Goal: Task Accomplishment & Management: Use online tool/utility

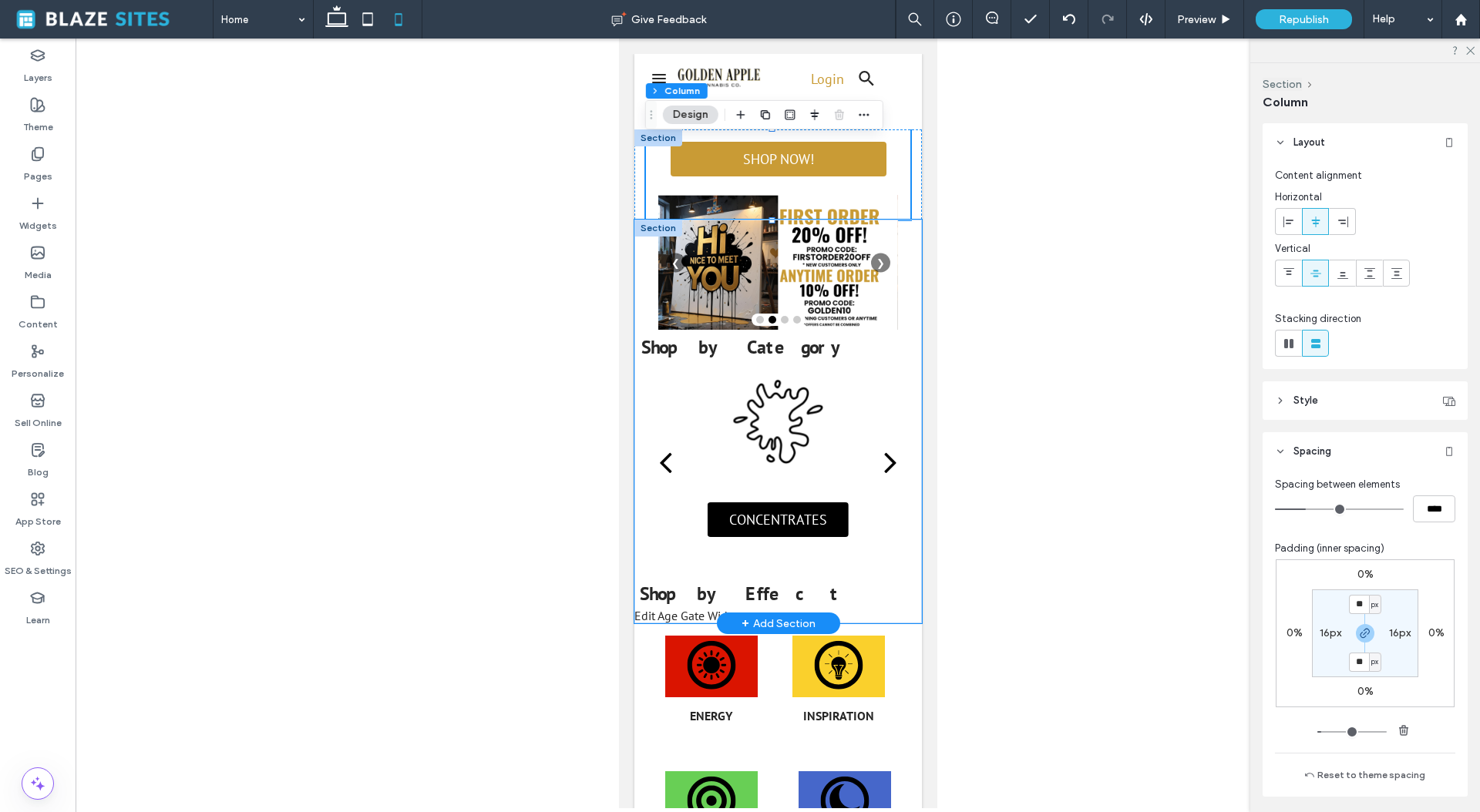
drag, startPoint x: 893, startPoint y: 270, endPoint x: 900, endPoint y: 302, distance: 32.8
click at [900, 302] on div "Shop by Category Edit Age Gate Widget AGE VERIFICATION For use only by adults 2…" at bounding box center [777, 421] width 287 height 404
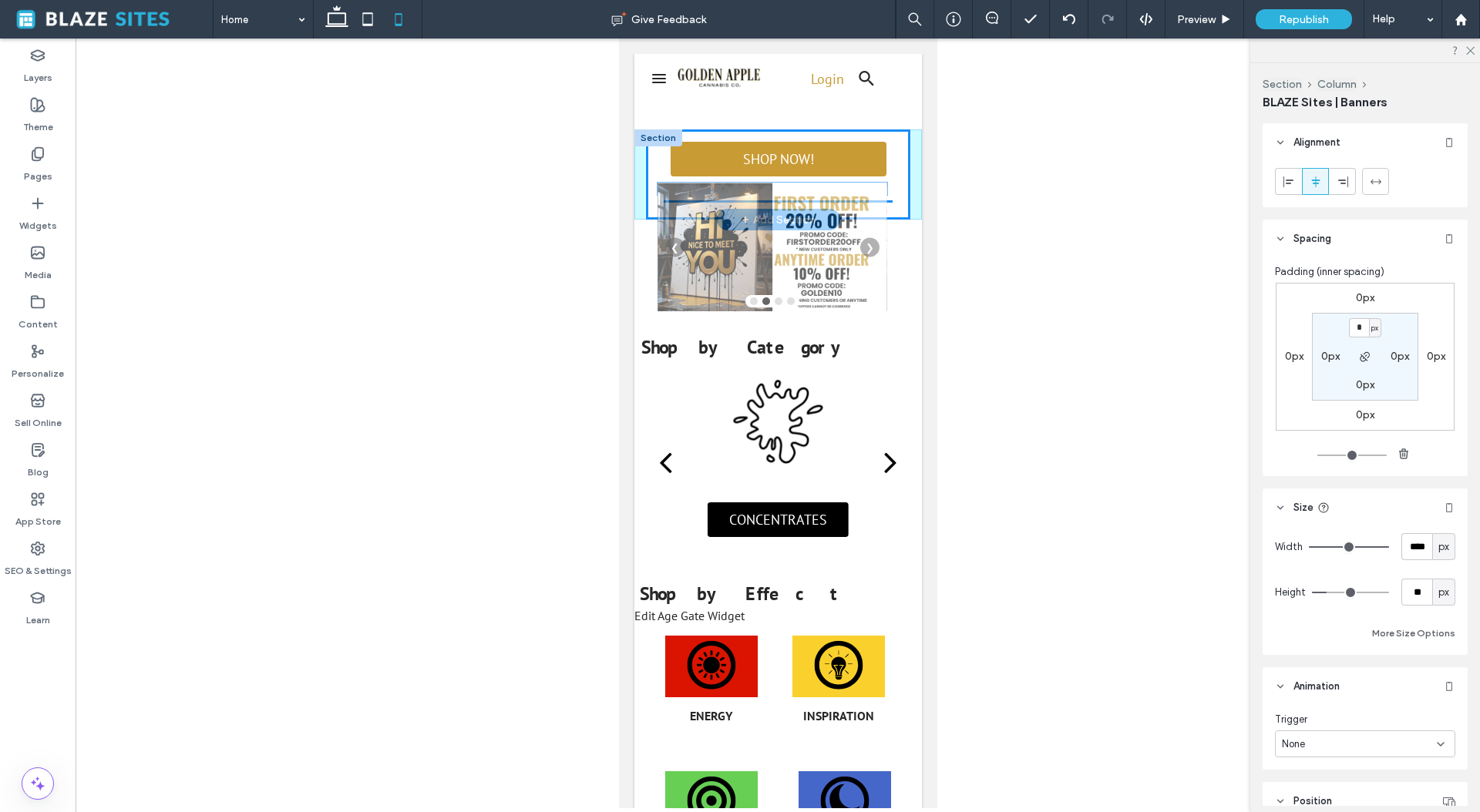
drag, startPoint x: 876, startPoint y: 205, endPoint x: 876, endPoint y: 193, distance: 12.0
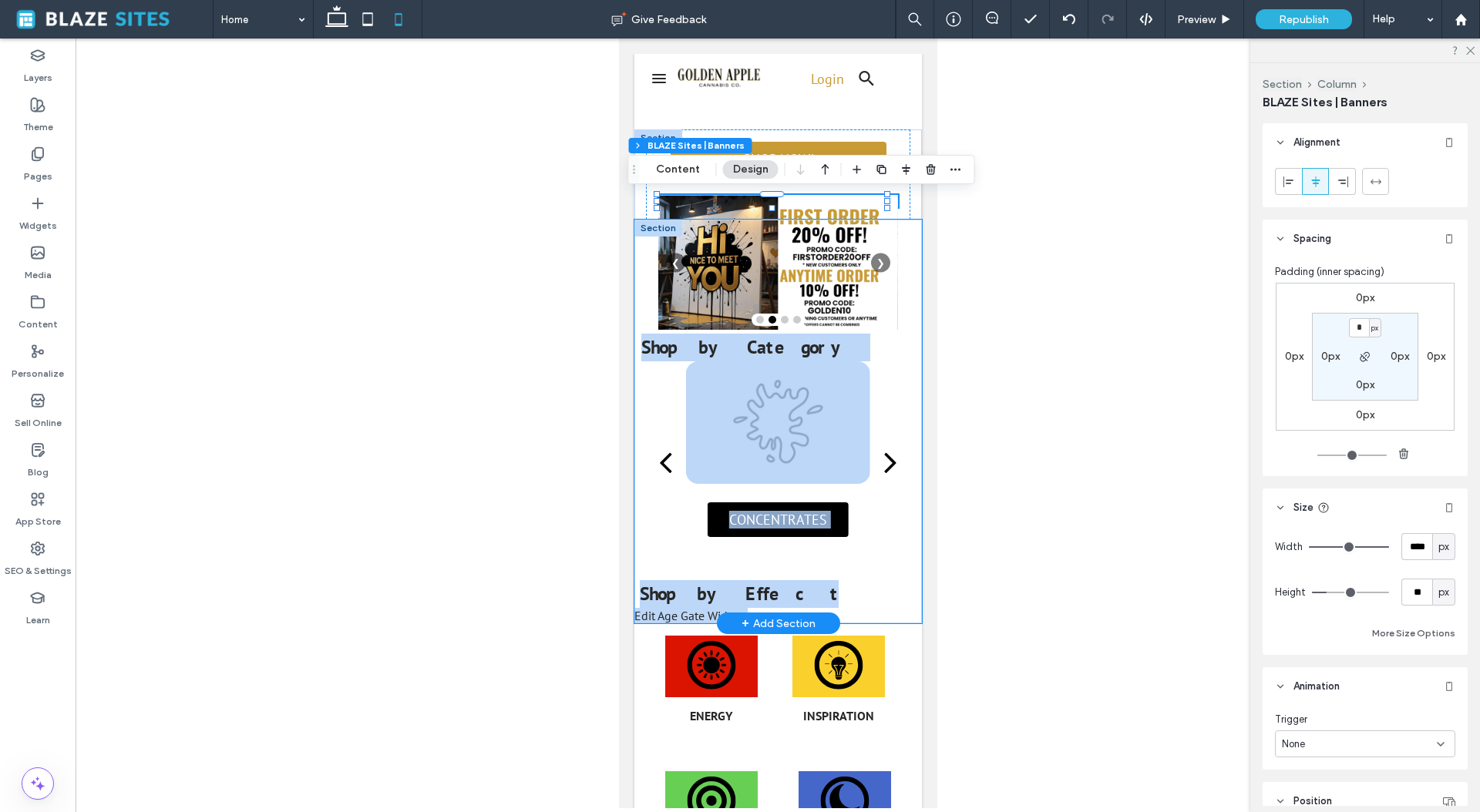
drag, startPoint x: 652, startPoint y: 227, endPoint x: 651, endPoint y: 317, distance: 90.0
click at [651, 317] on div "Shop by Category Edit Age Gate Widget AGE VERIFICATION For use only by adults 2…" at bounding box center [777, 421] width 287 height 404
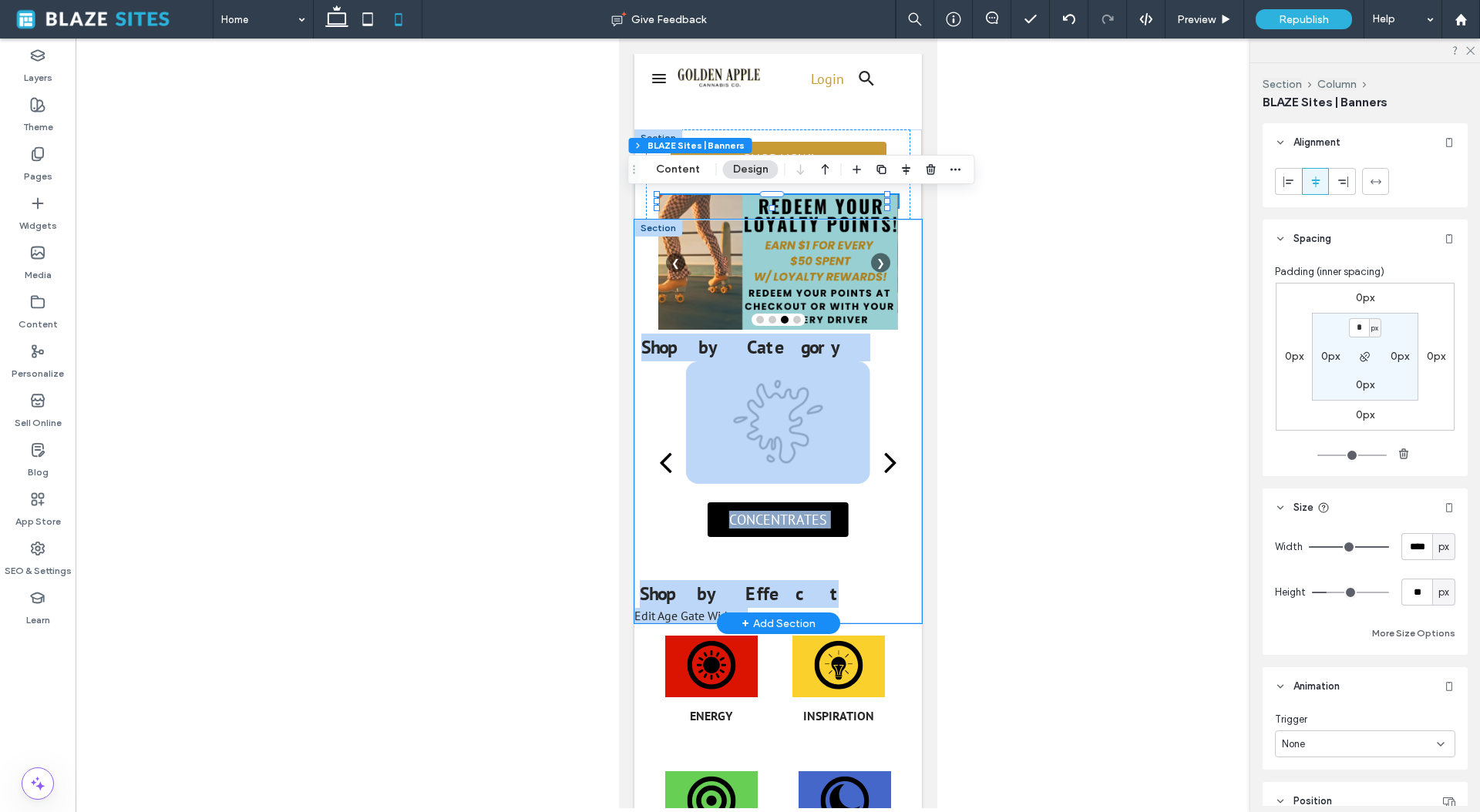
drag, startPoint x: 661, startPoint y: 227, endPoint x: 667, endPoint y: 289, distance: 62.3
click at [668, 291] on div "Shop by Category Edit Age Gate Widget AGE VERIFICATION For use only by adults 2…" at bounding box center [777, 421] width 287 height 404
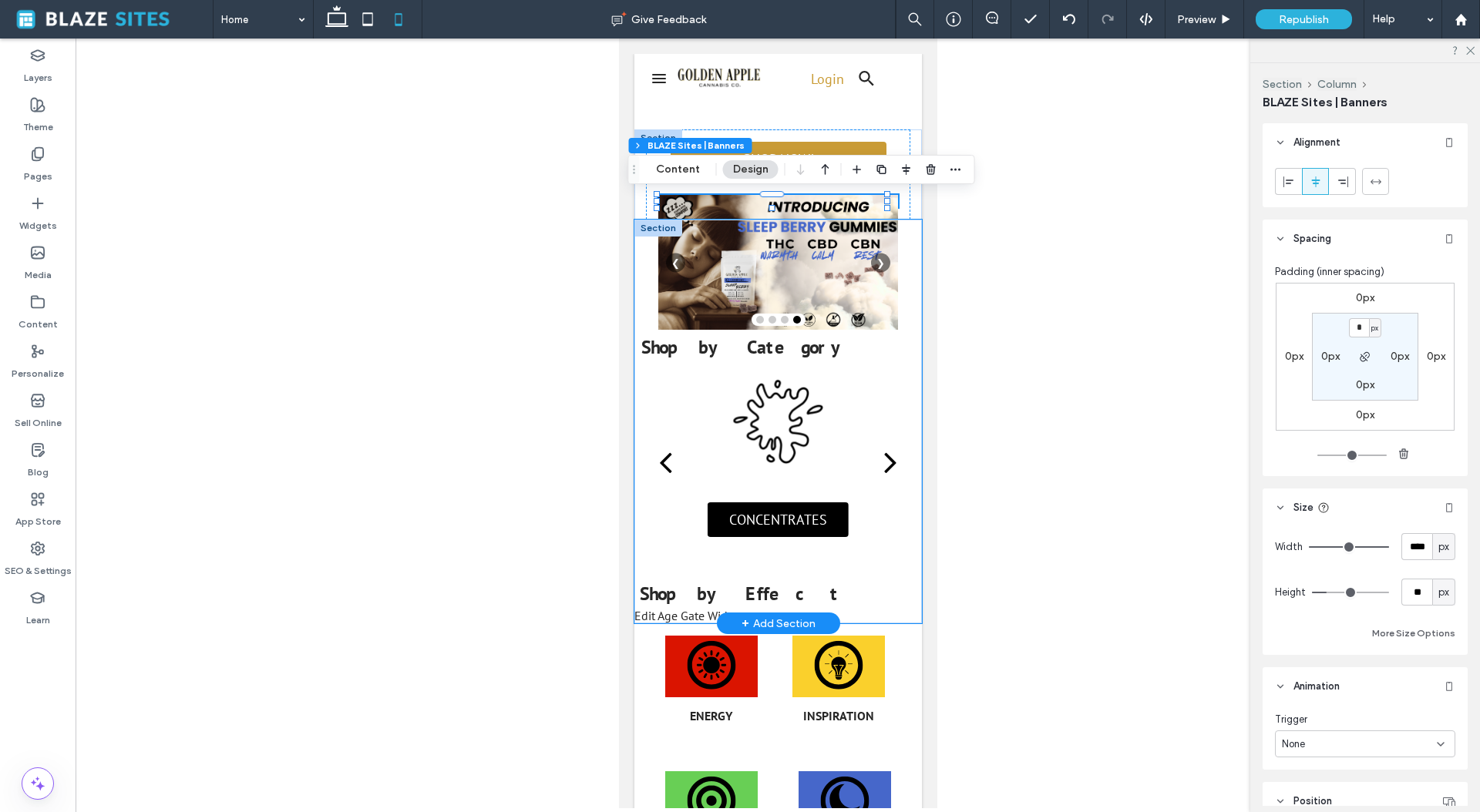
drag, startPoint x: 899, startPoint y: 227, endPoint x: 906, endPoint y: 260, distance: 33.7
click at [906, 260] on div "Shop by Category Edit Age Gate Widget AGE VERIFICATION For use only by adults 2…" at bounding box center [777, 421] width 287 height 404
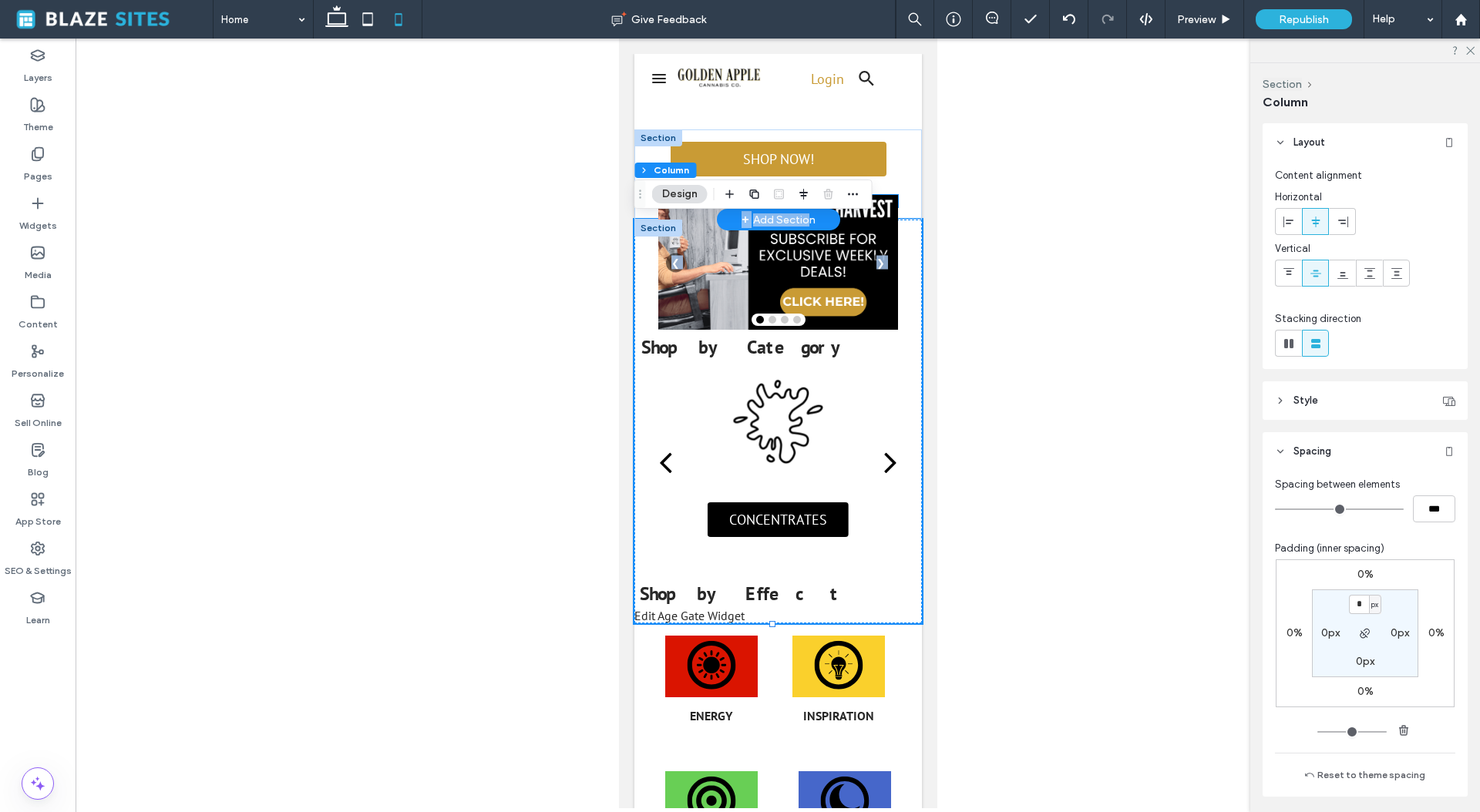
drag, startPoint x: 799, startPoint y: 218, endPoint x: 797, endPoint y: 259, distance: 41.0
click at [797, 219] on div "SHOP NOW! Pickup Delivery Delivery from Golden Apple Cannabis ️ Pickup Location…" at bounding box center [777, 174] width 287 height 90
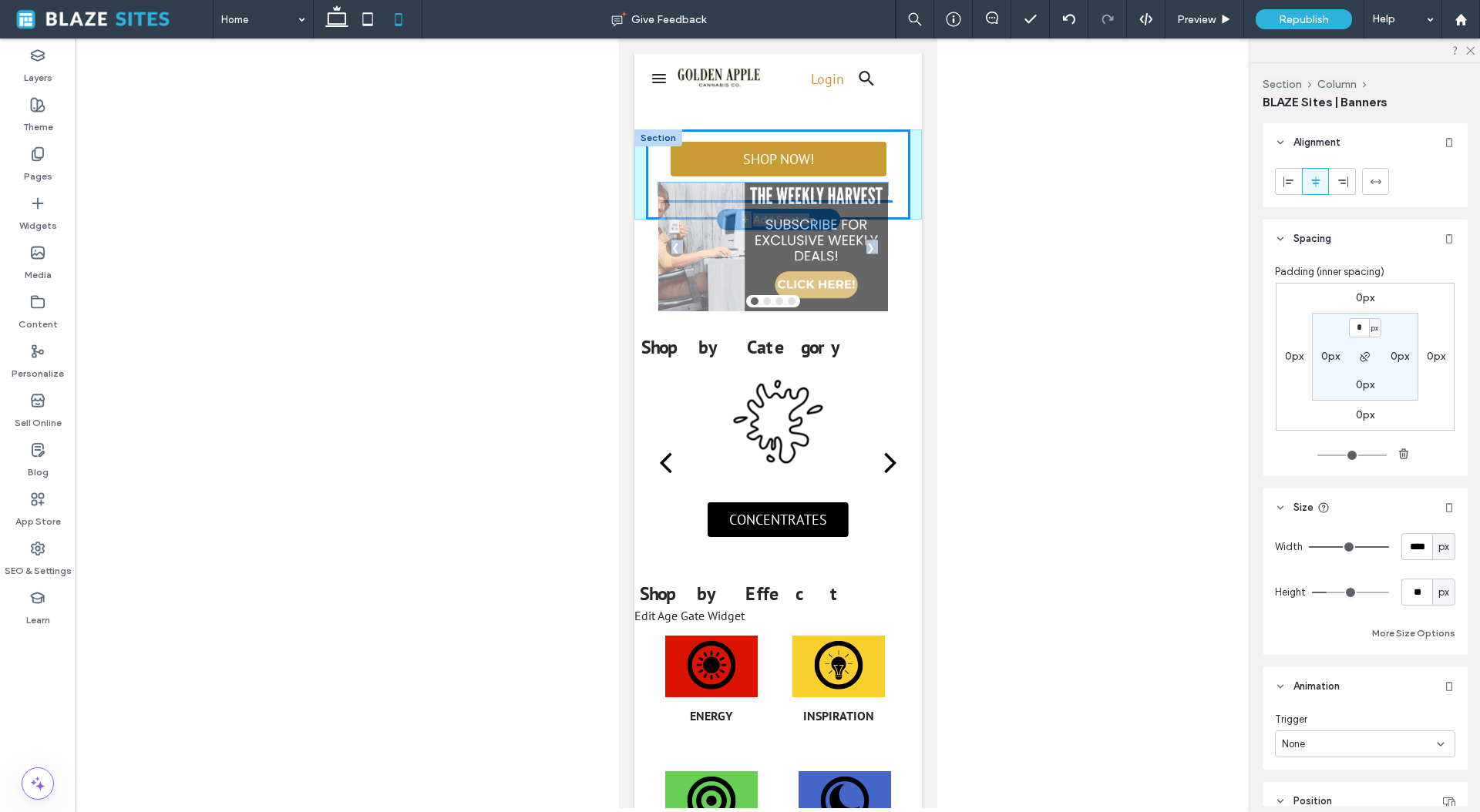
drag, startPoint x: 879, startPoint y: 203, endPoint x: 880, endPoint y: 191, distance: 12.0
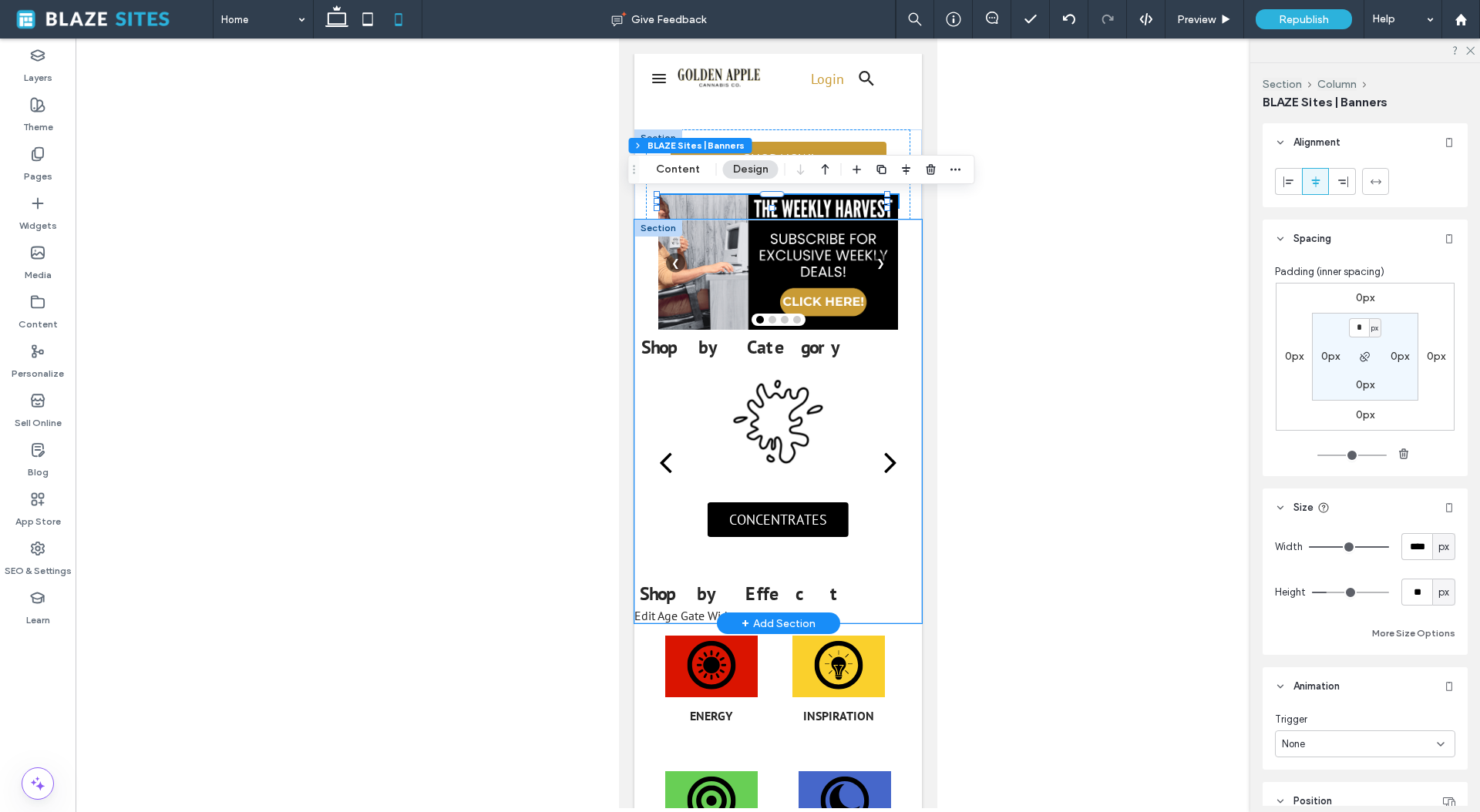
click at [892, 266] on div "Shop by Category Edit Age Gate Widget AGE VERIFICATION For use only by adults 2…" at bounding box center [777, 421] width 287 height 404
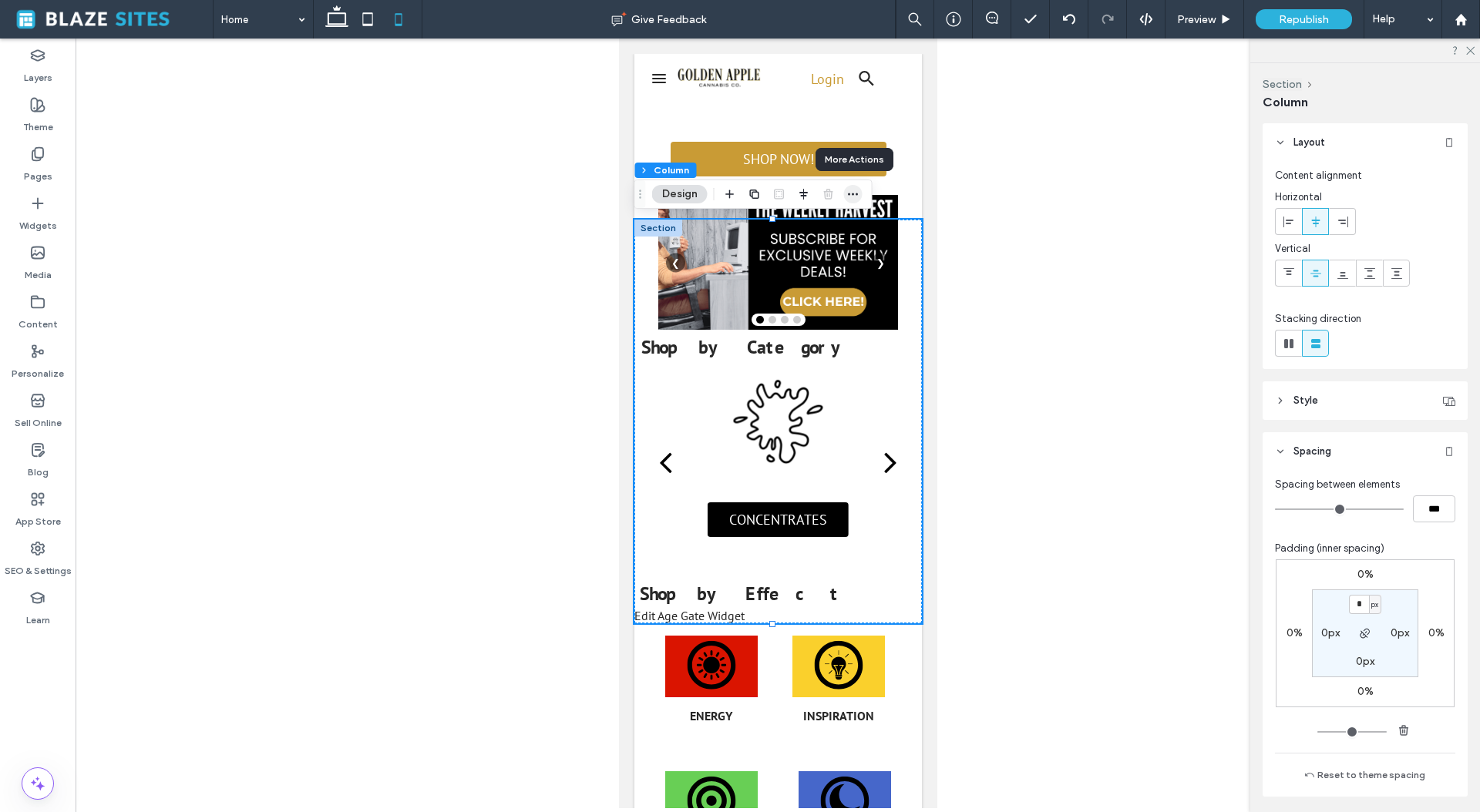
click at [853, 195] on icon "button" at bounding box center [853, 194] width 12 height 12
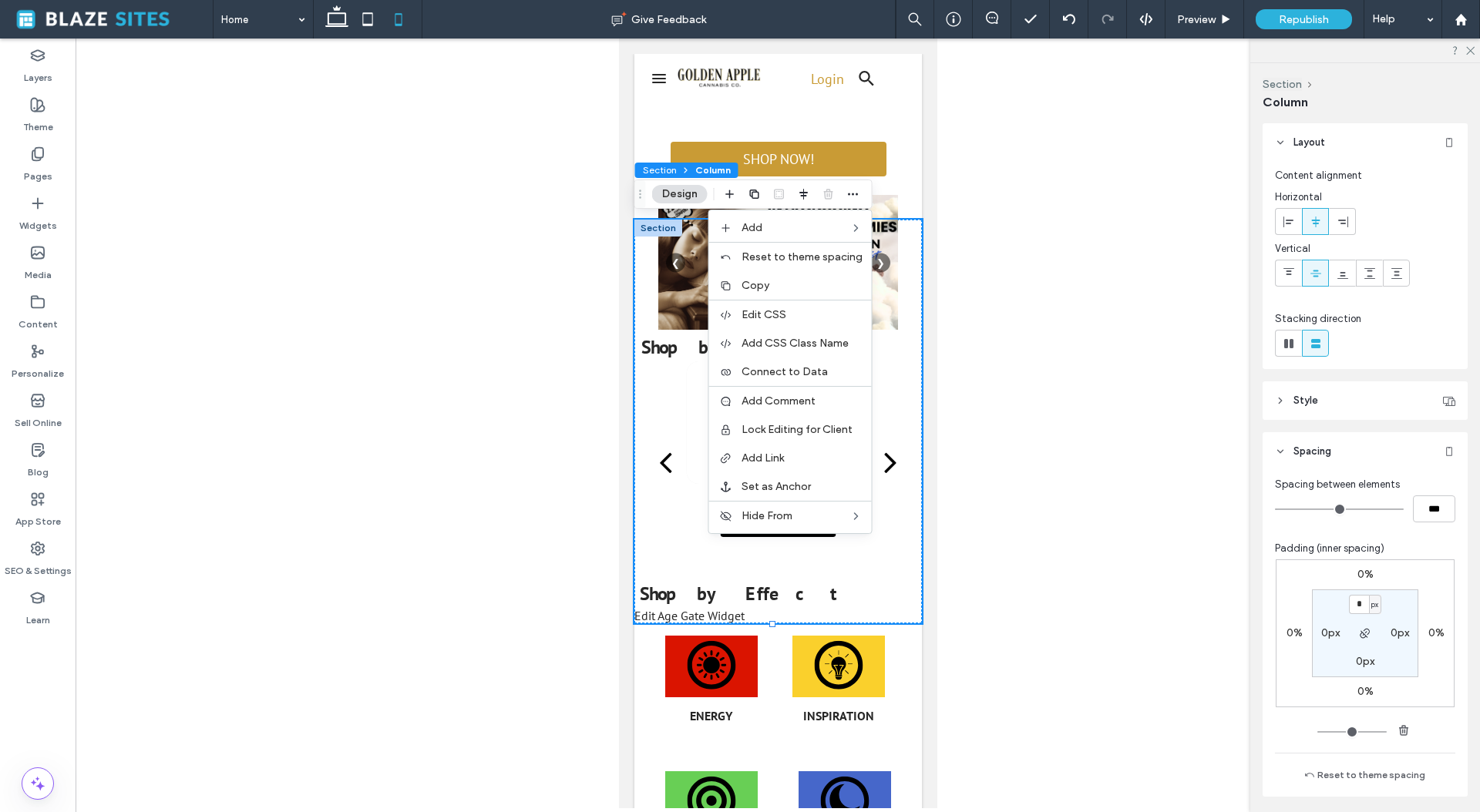
click at [702, 169] on span "Column" at bounding box center [712, 170] width 35 height 11
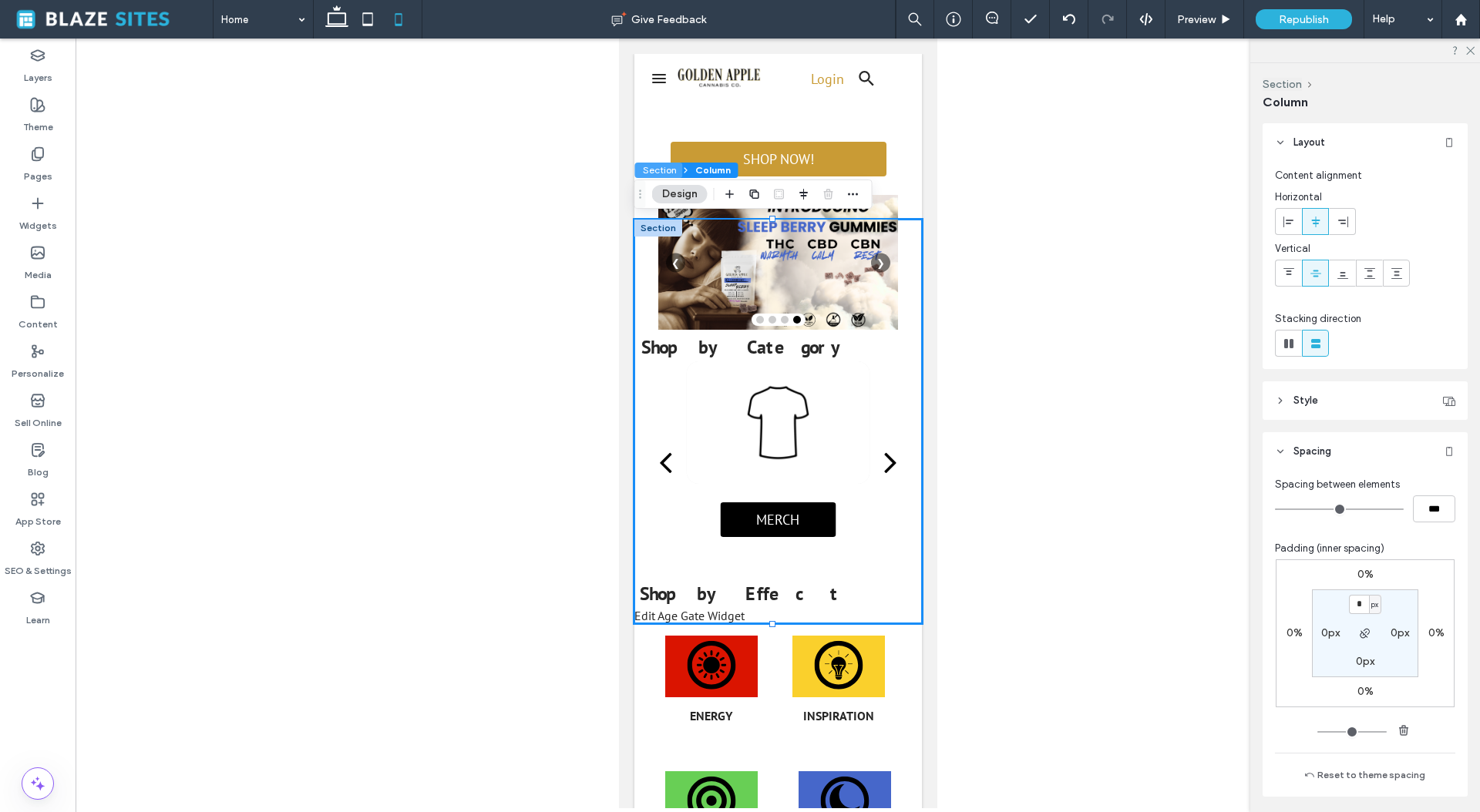
click at [664, 170] on button "Section" at bounding box center [658, 170] width 48 height 15
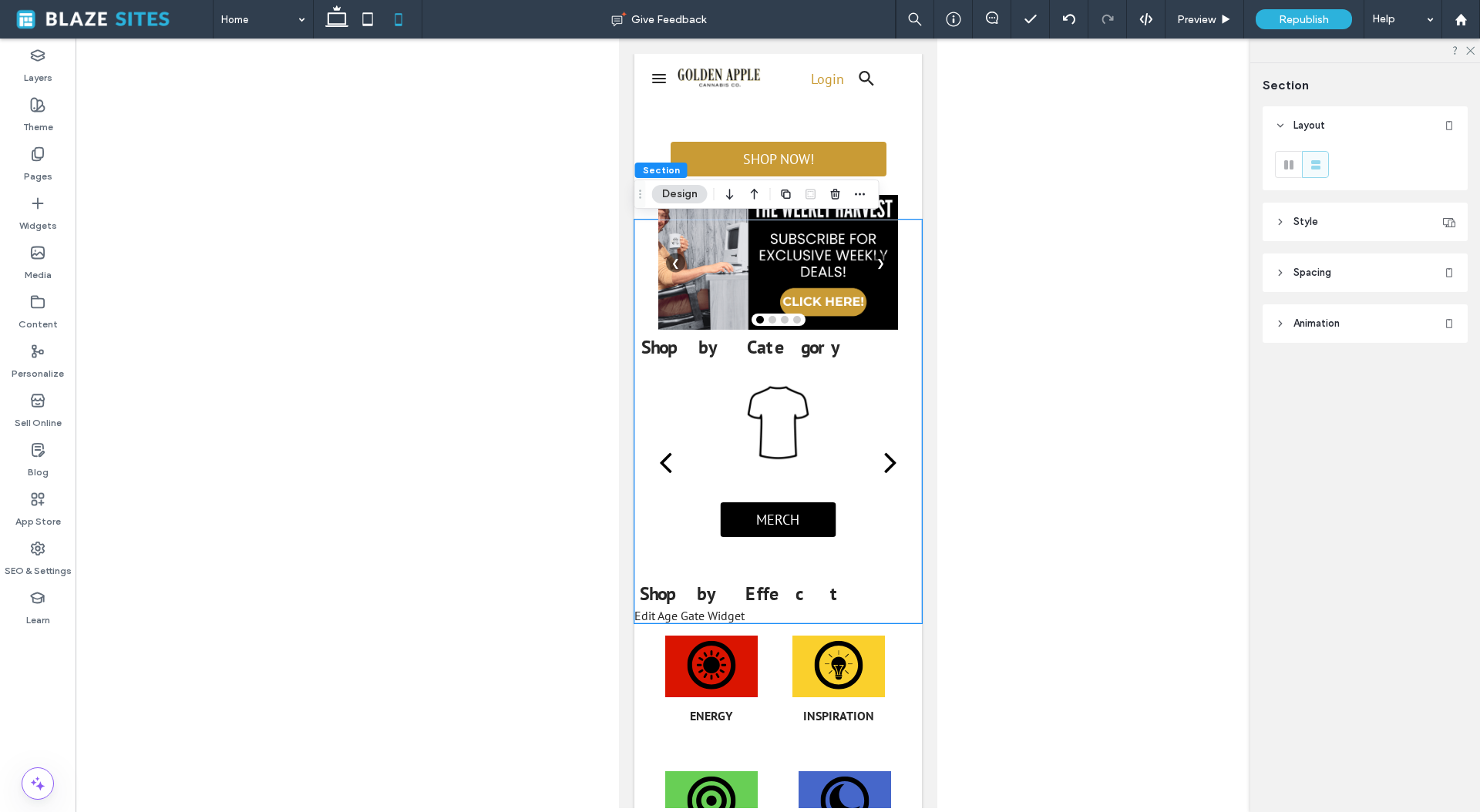
click at [670, 168] on span "Section" at bounding box center [661, 170] width 37 height 11
drag, startPoint x: 898, startPoint y: 231, endPoint x: 889, endPoint y: 287, distance: 56.7
click at [899, 268] on div "Shop by Category Edit Age Gate Widget AGE VERIFICATION For use only by adults 2…" at bounding box center [777, 421] width 287 height 404
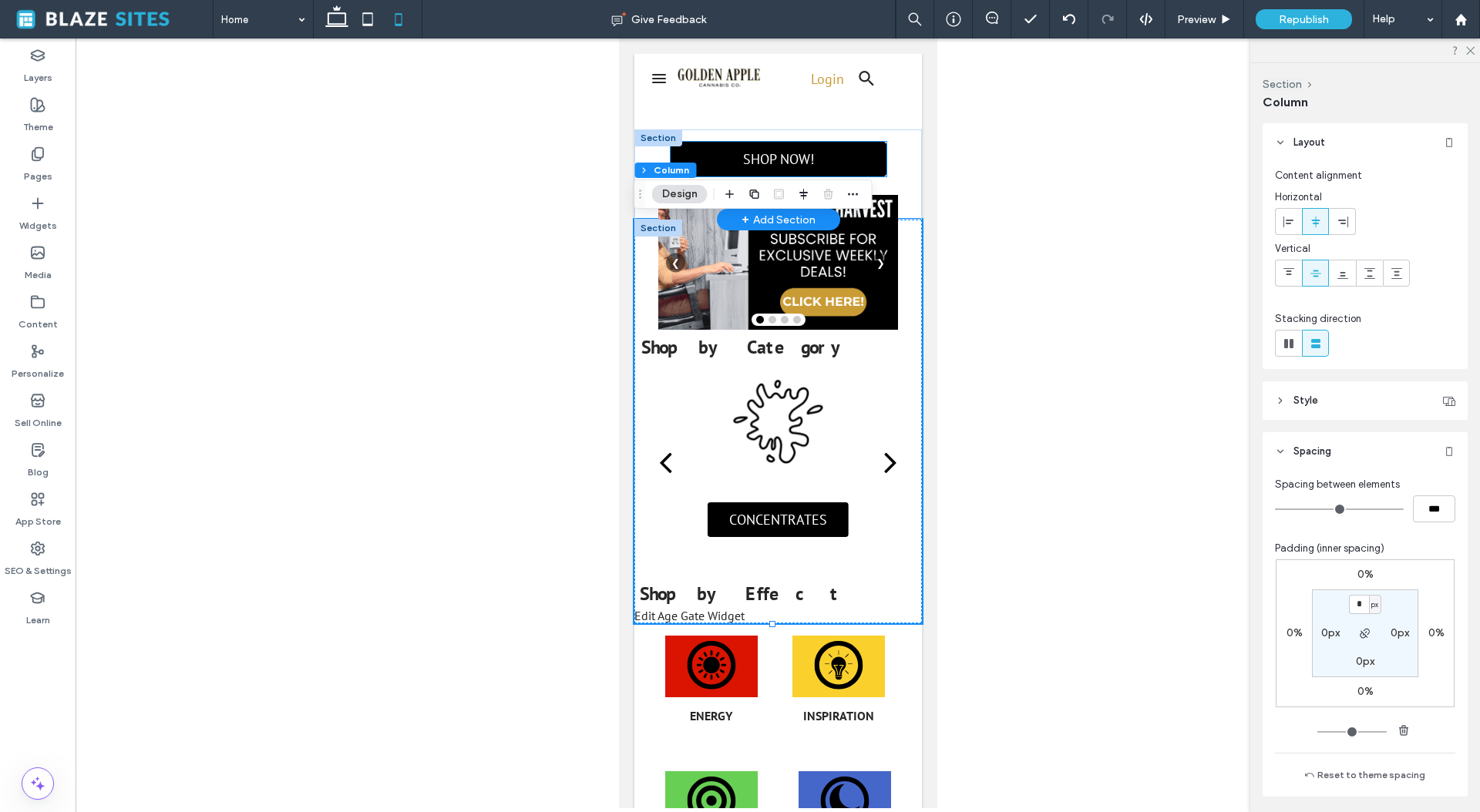
click at [797, 161] on span "SHOP NOW!" at bounding box center [777, 159] width 71 height 18
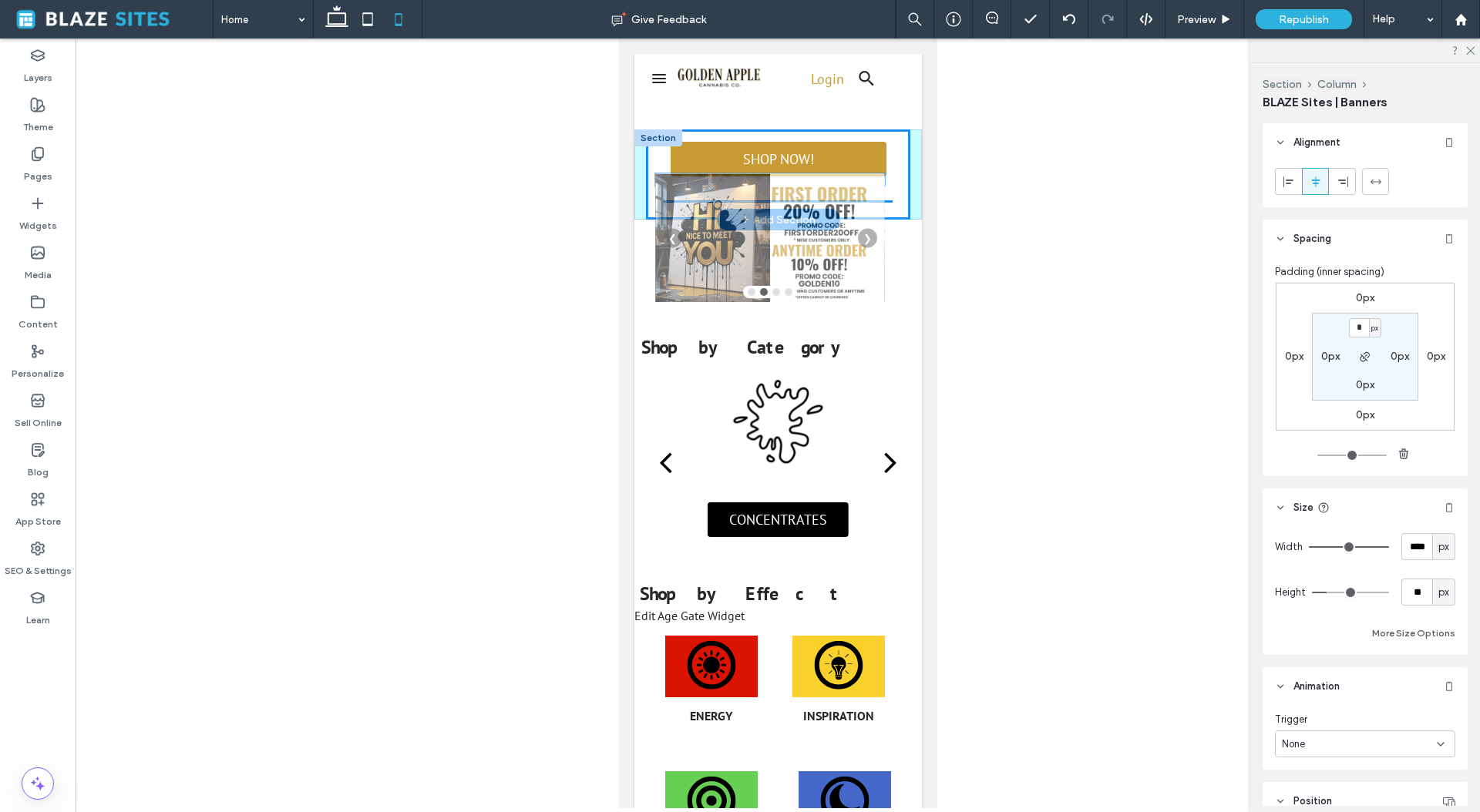
drag, startPoint x: 841, startPoint y: 203, endPoint x: 839, endPoint y: 182, distance: 21.1
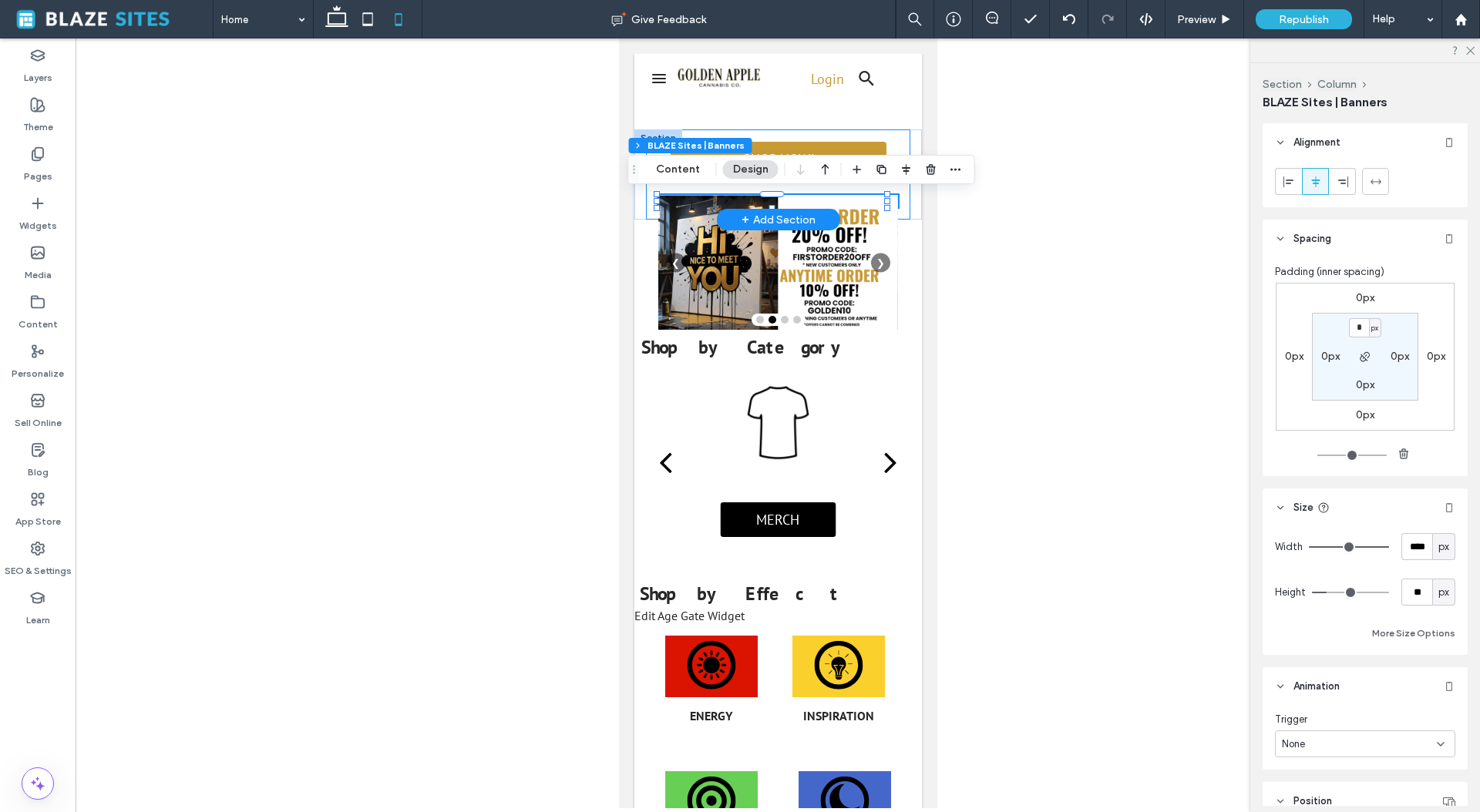
click at [882, 140] on div "SHOP NOW! Pickup Delivery Delivery from Golden Apple Cannabis ️ Pickup Location…" at bounding box center [777, 174] width 265 height 90
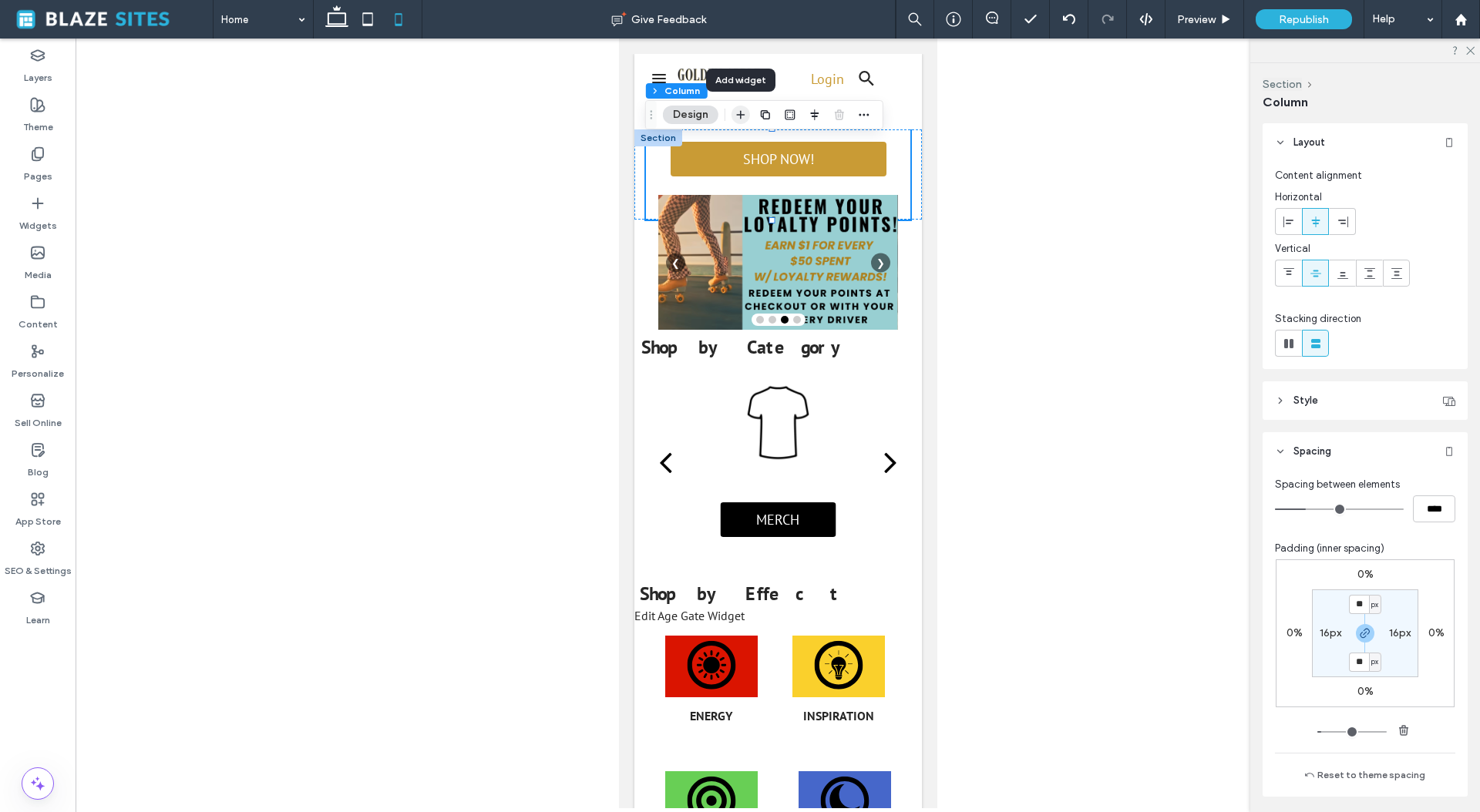
click at [739, 112] on icon "button" at bounding box center [740, 114] width 12 height 12
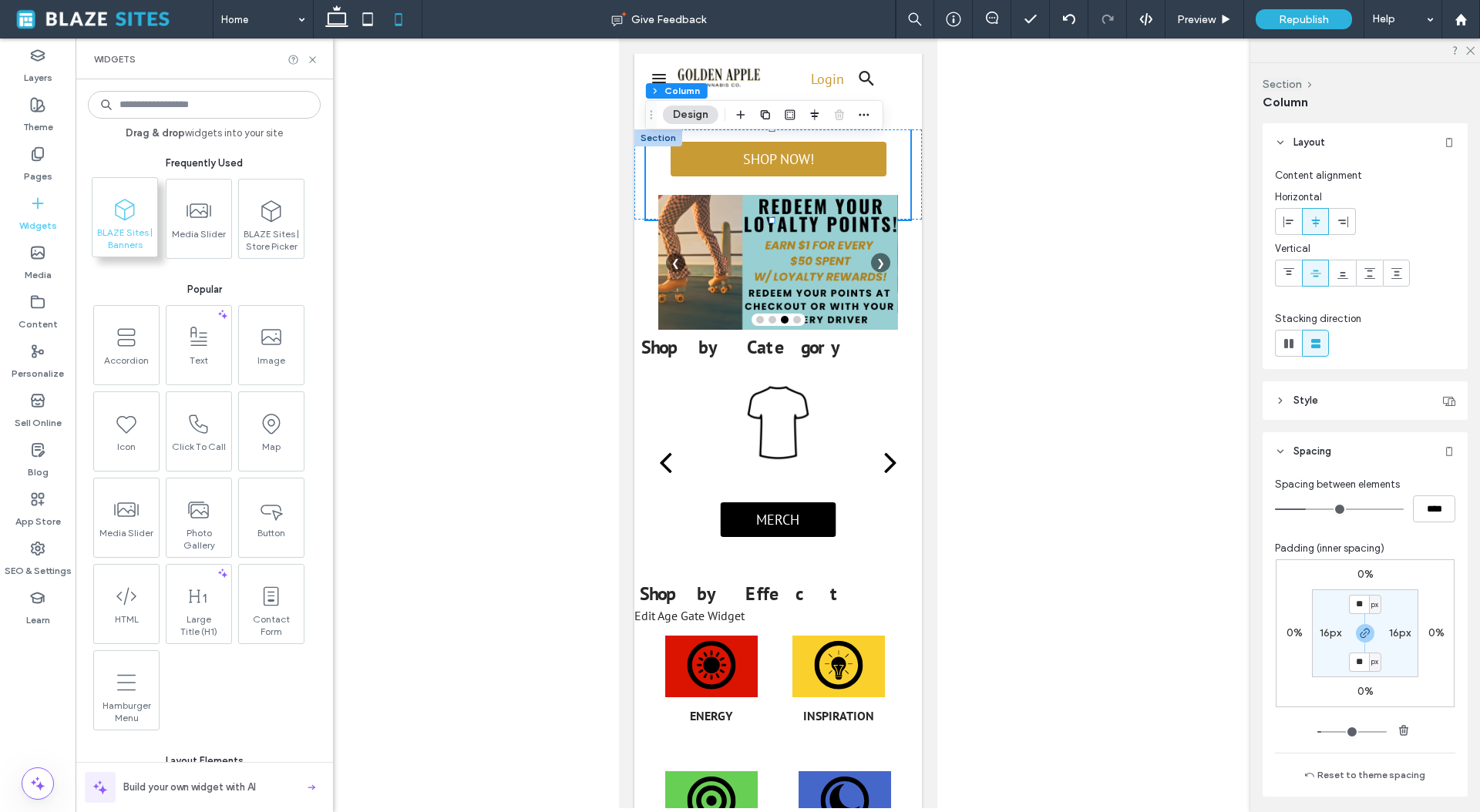
click at [123, 216] on icon at bounding box center [125, 210] width 25 height 25
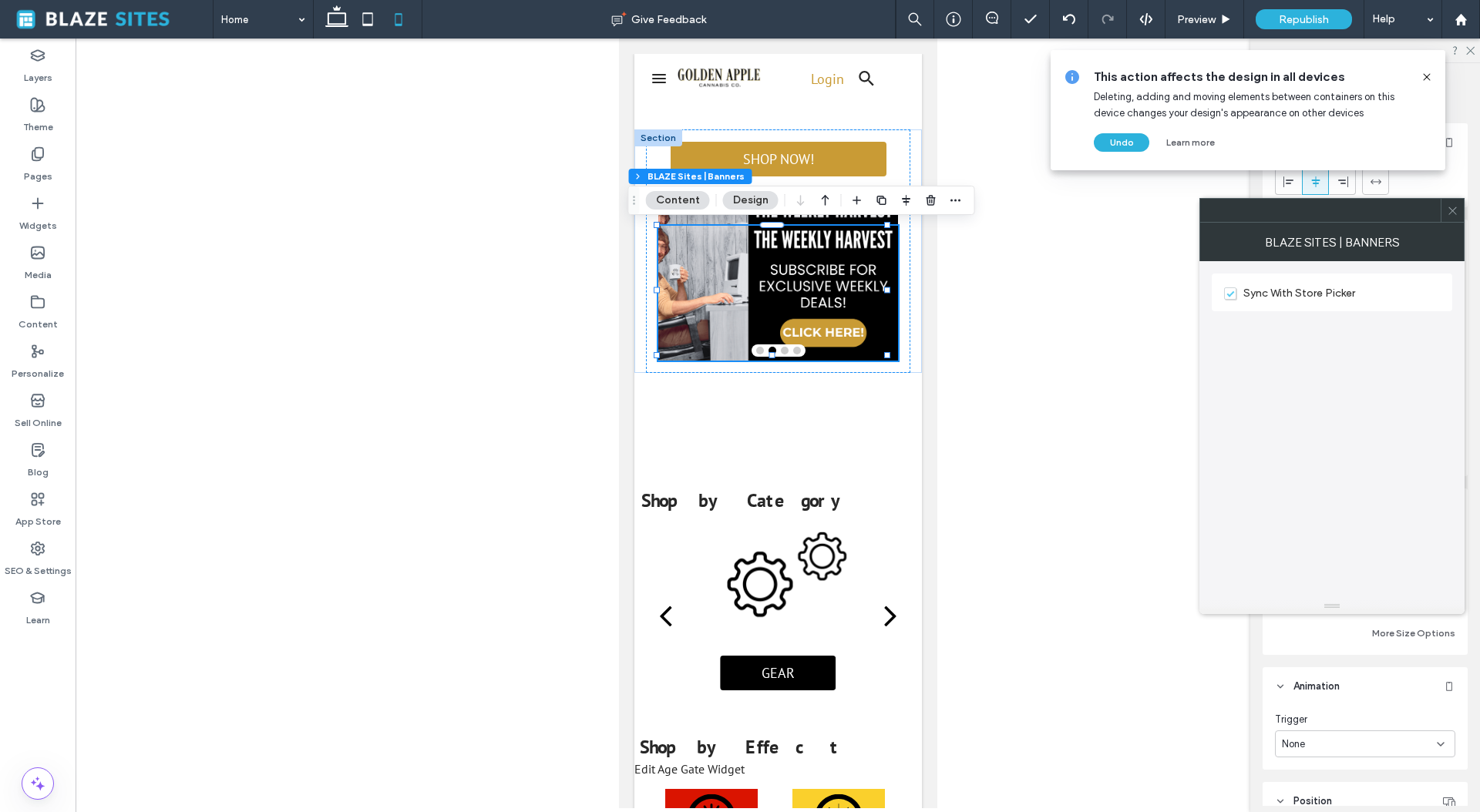
click at [1422, 78] on icon at bounding box center [1426, 77] width 12 height 12
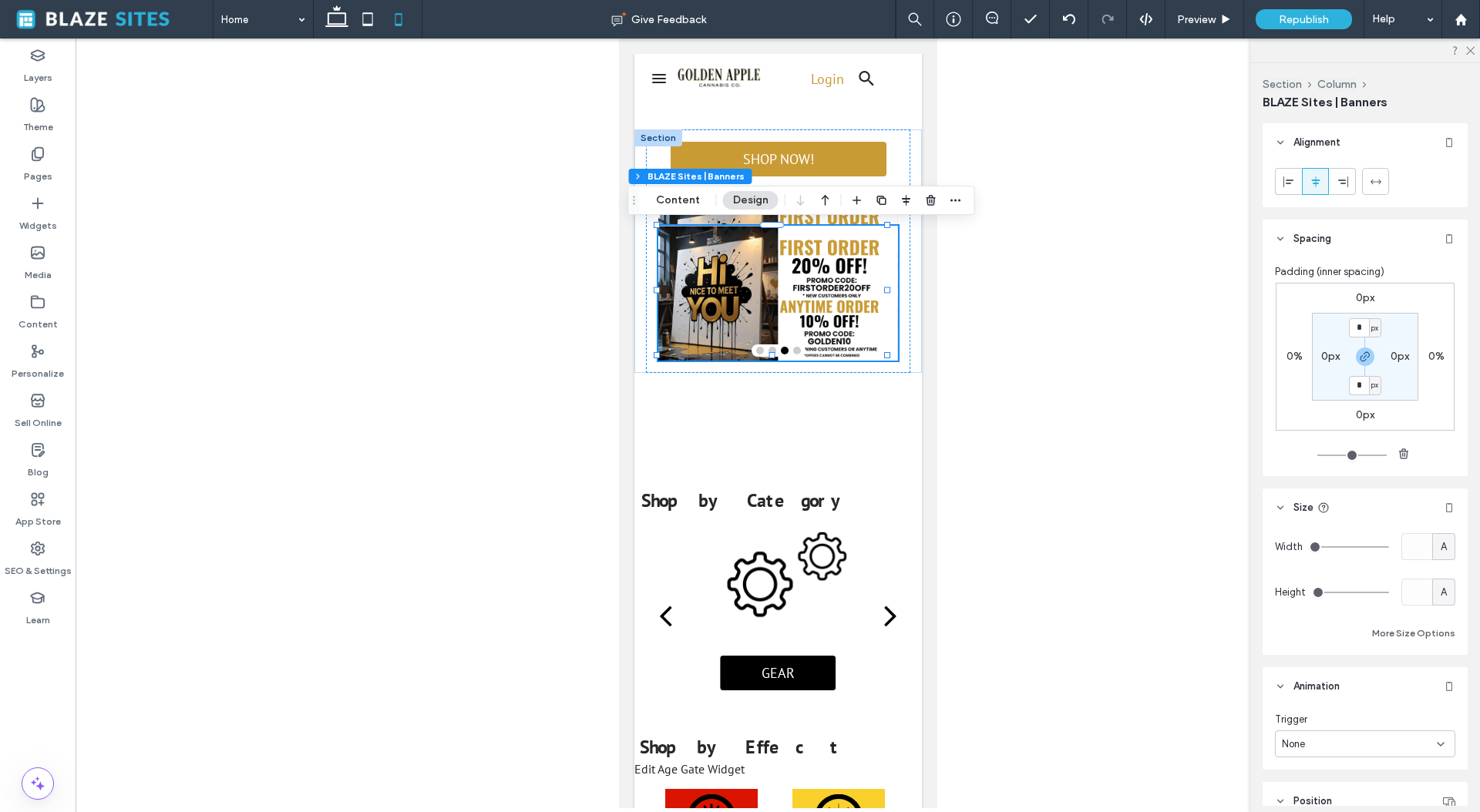
click at [1043, 194] on div at bounding box center [777, 423] width 1404 height 769
click at [863, 216] on img at bounding box center [776, 262] width 239 height 135
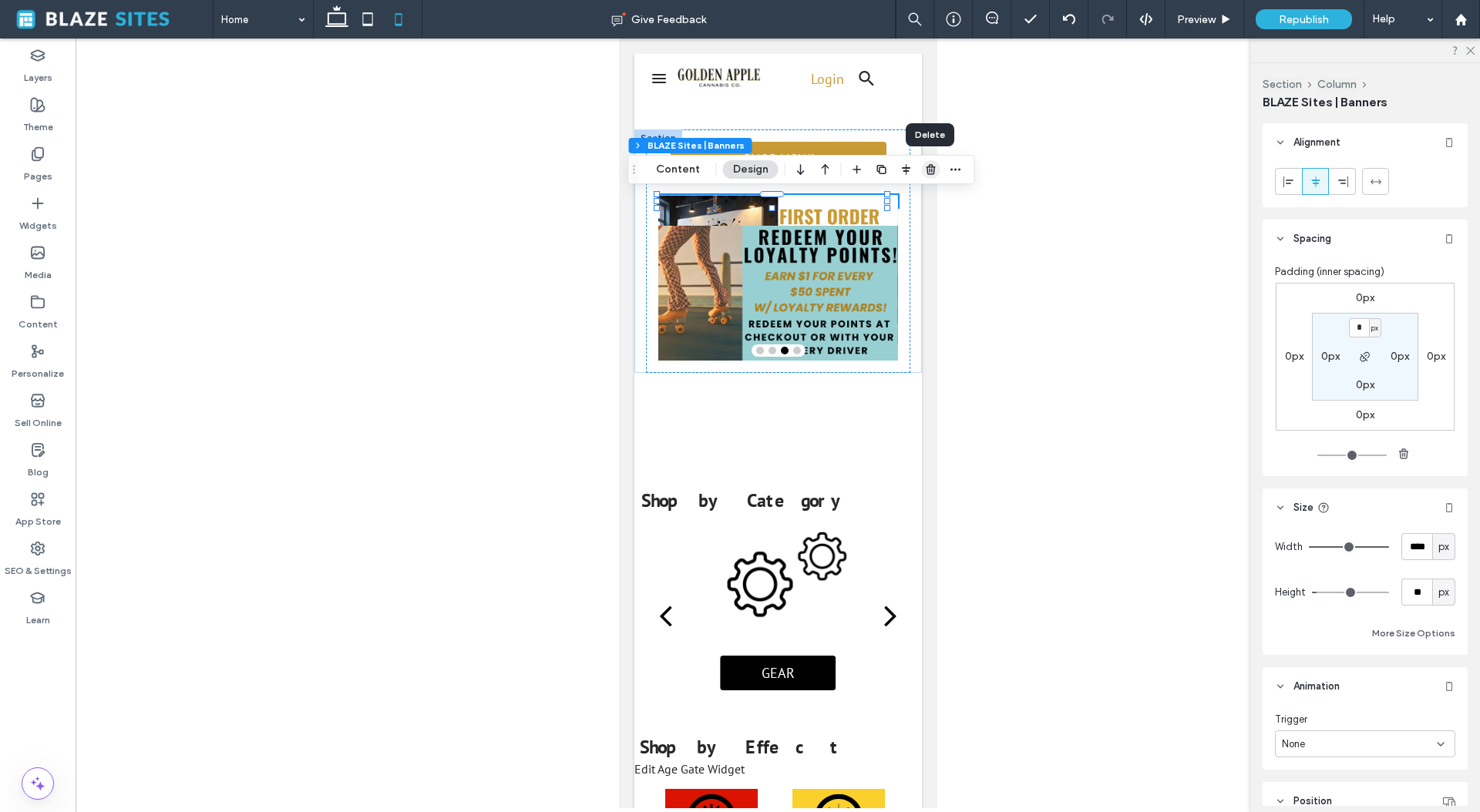
click at [927, 171] on icon "button" at bounding box center [931, 169] width 12 height 12
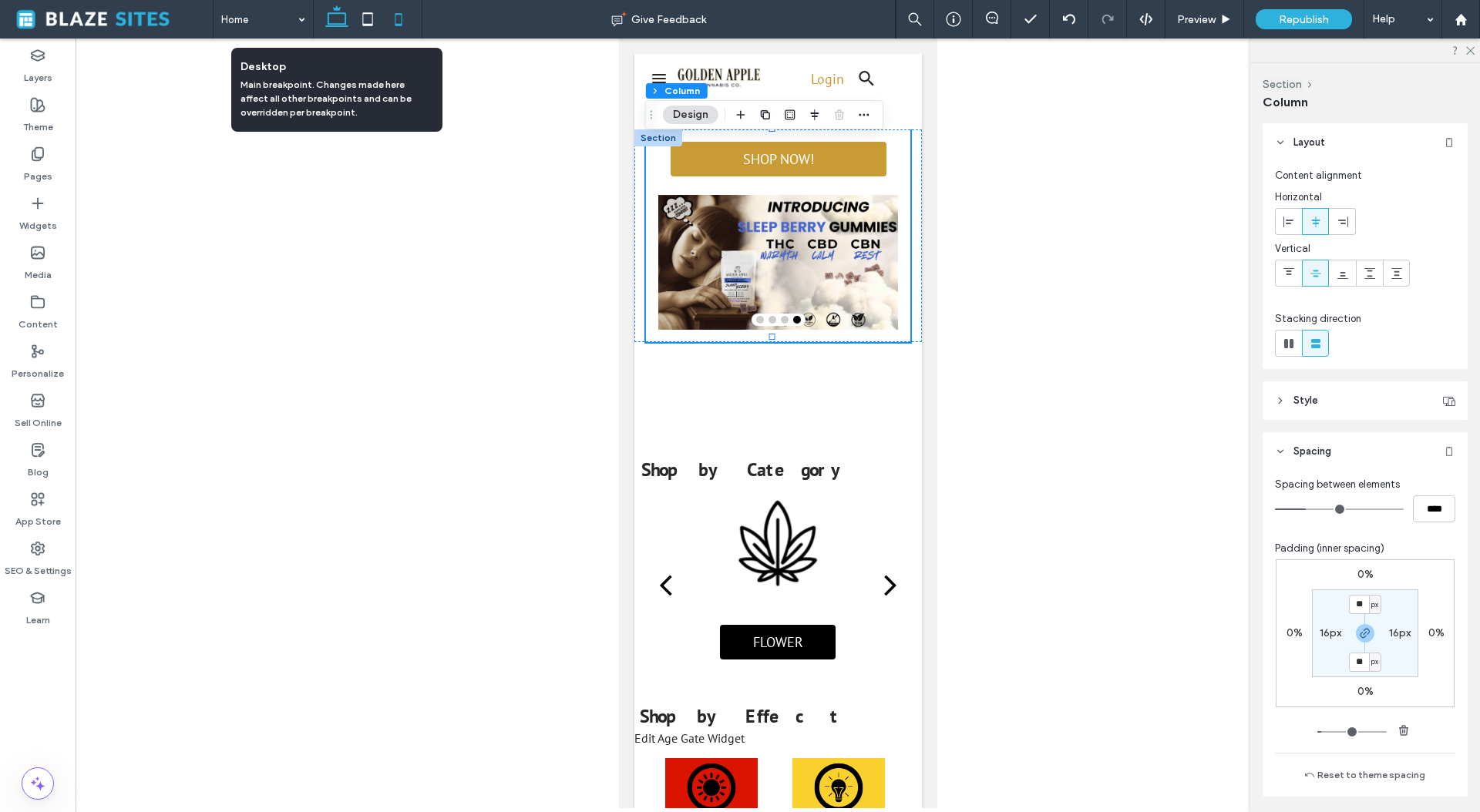
click at [327, 15] on use at bounding box center [337, 16] width 23 height 22
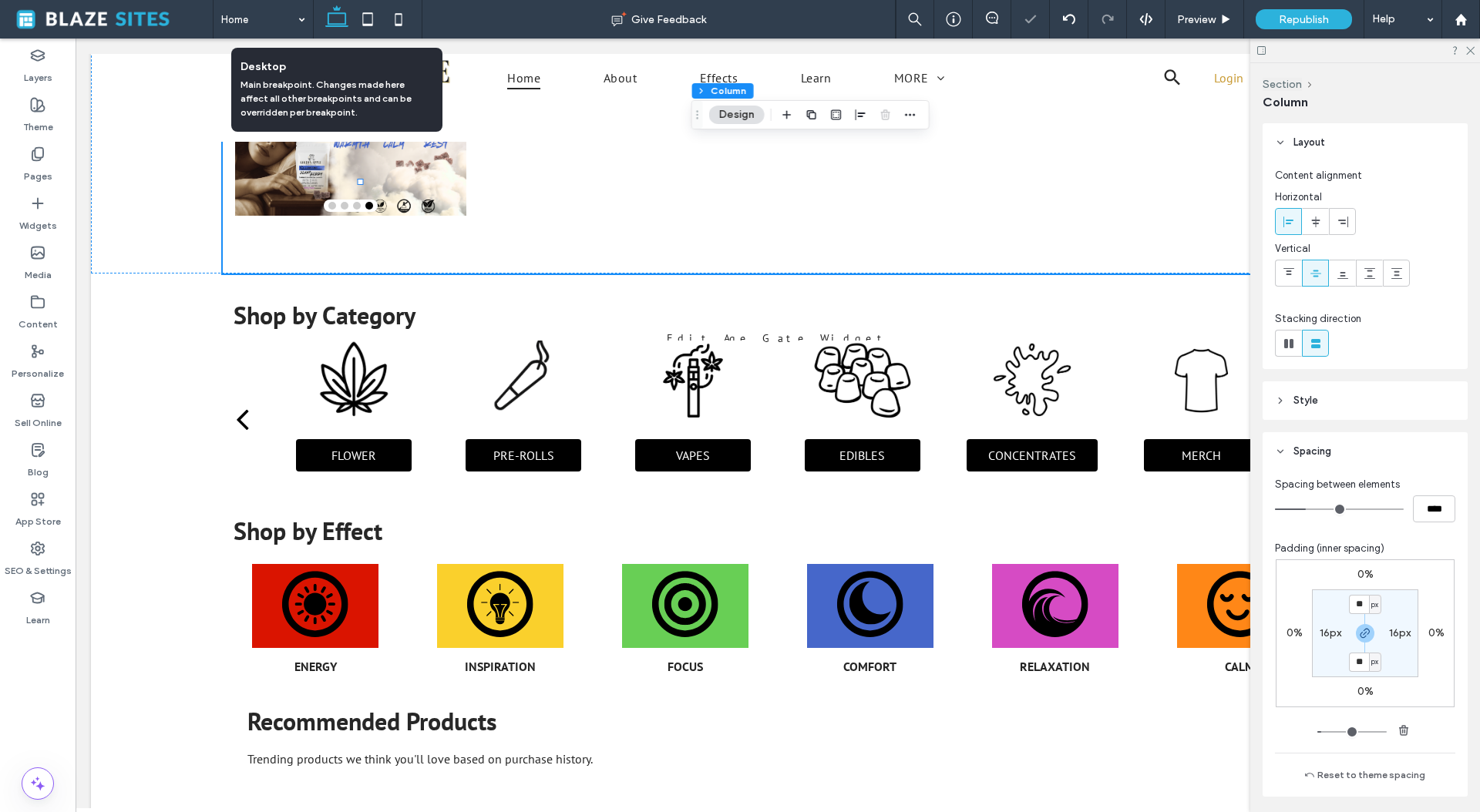
type input "***"
type input "****"
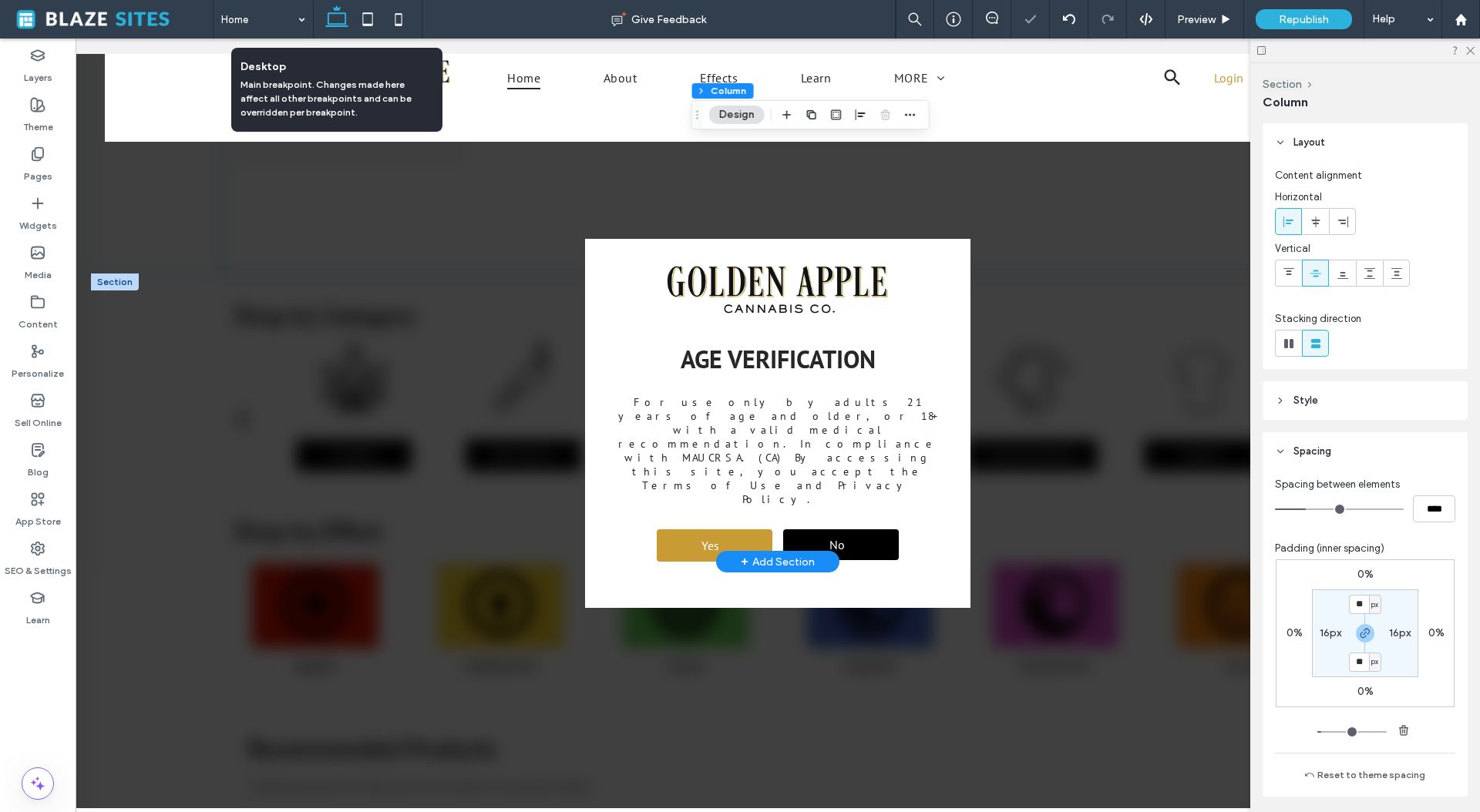
scroll to position [216, 0]
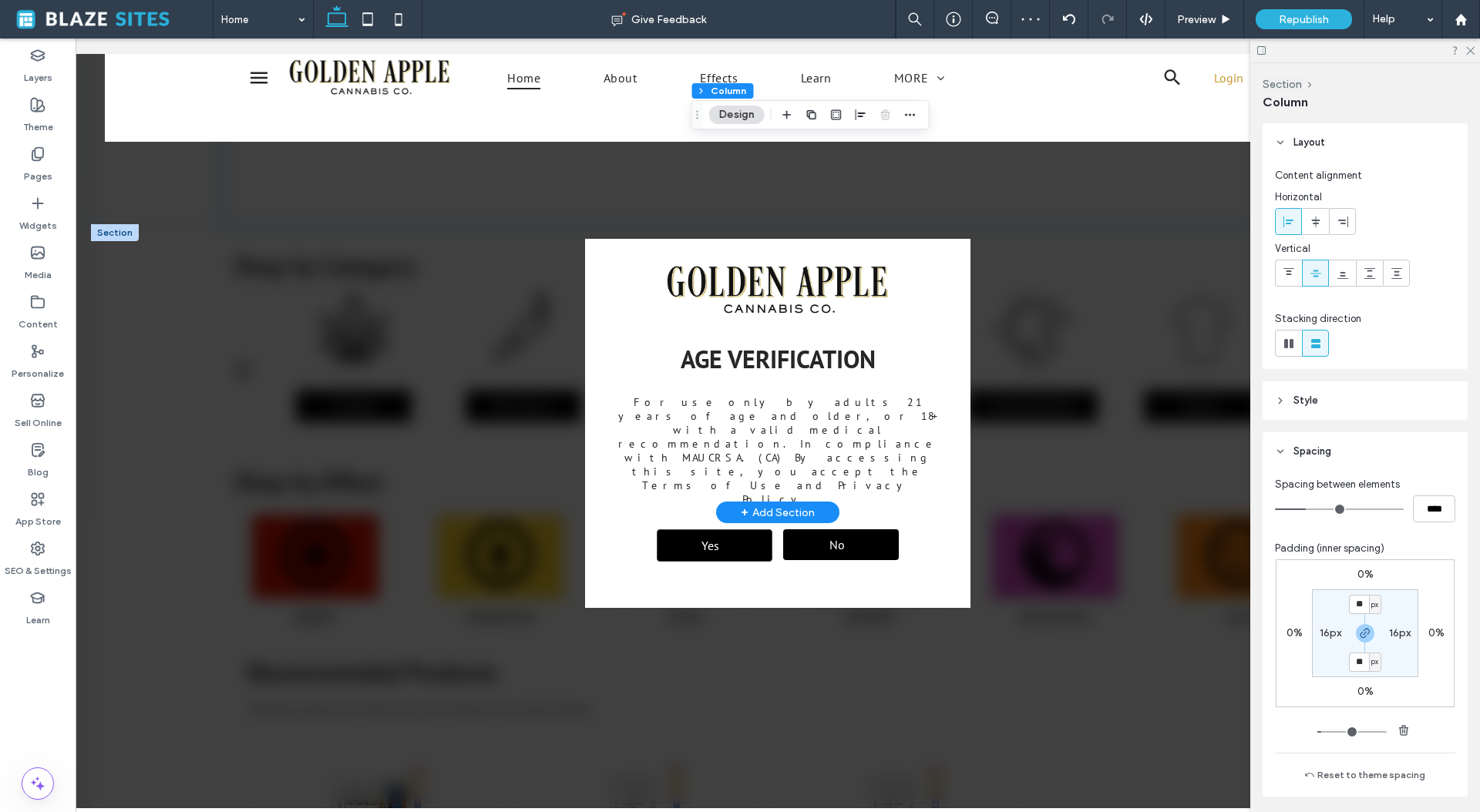
click at [710, 530] on span "Yes" at bounding box center [710, 545] width 28 height 31
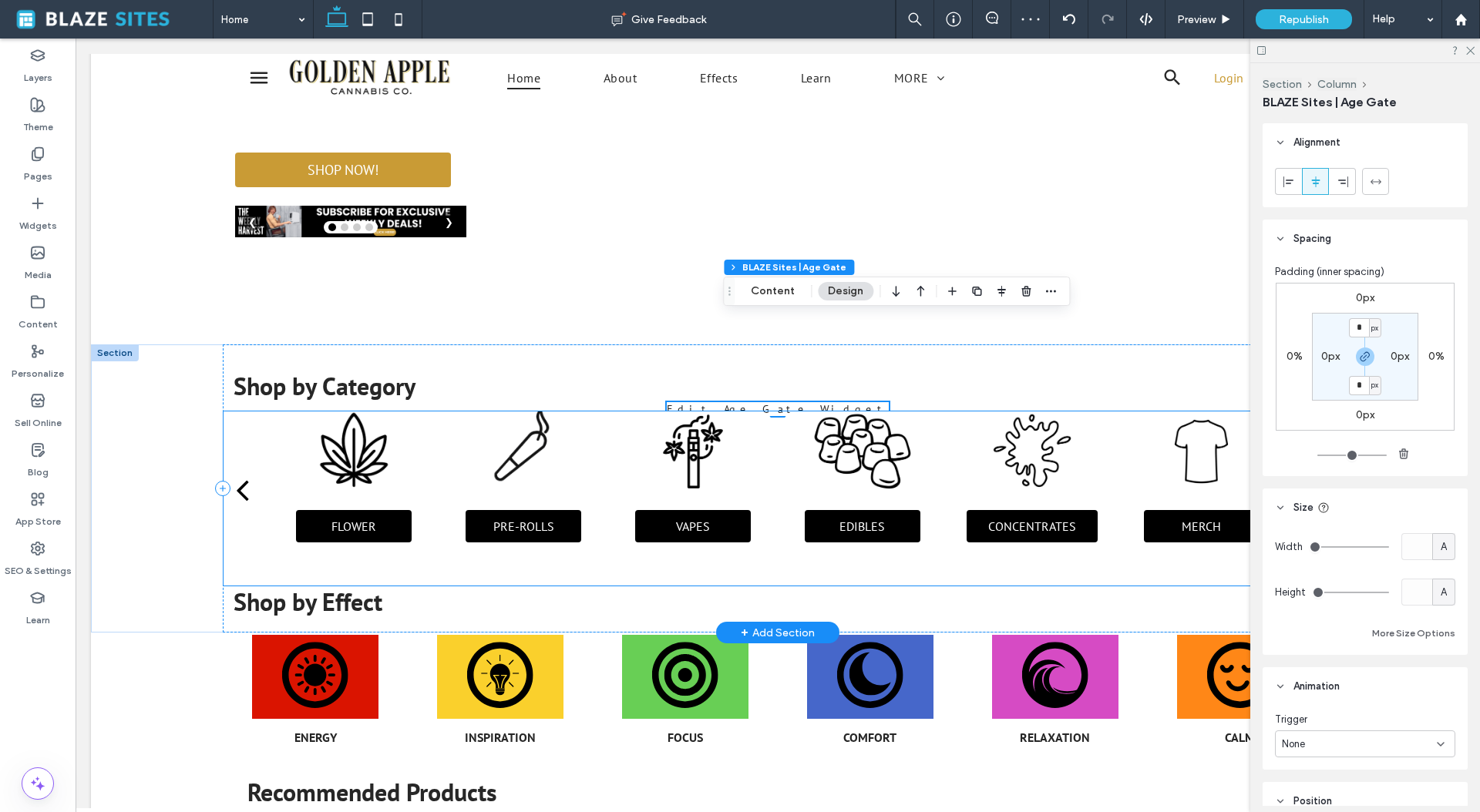
scroll to position [0, 0]
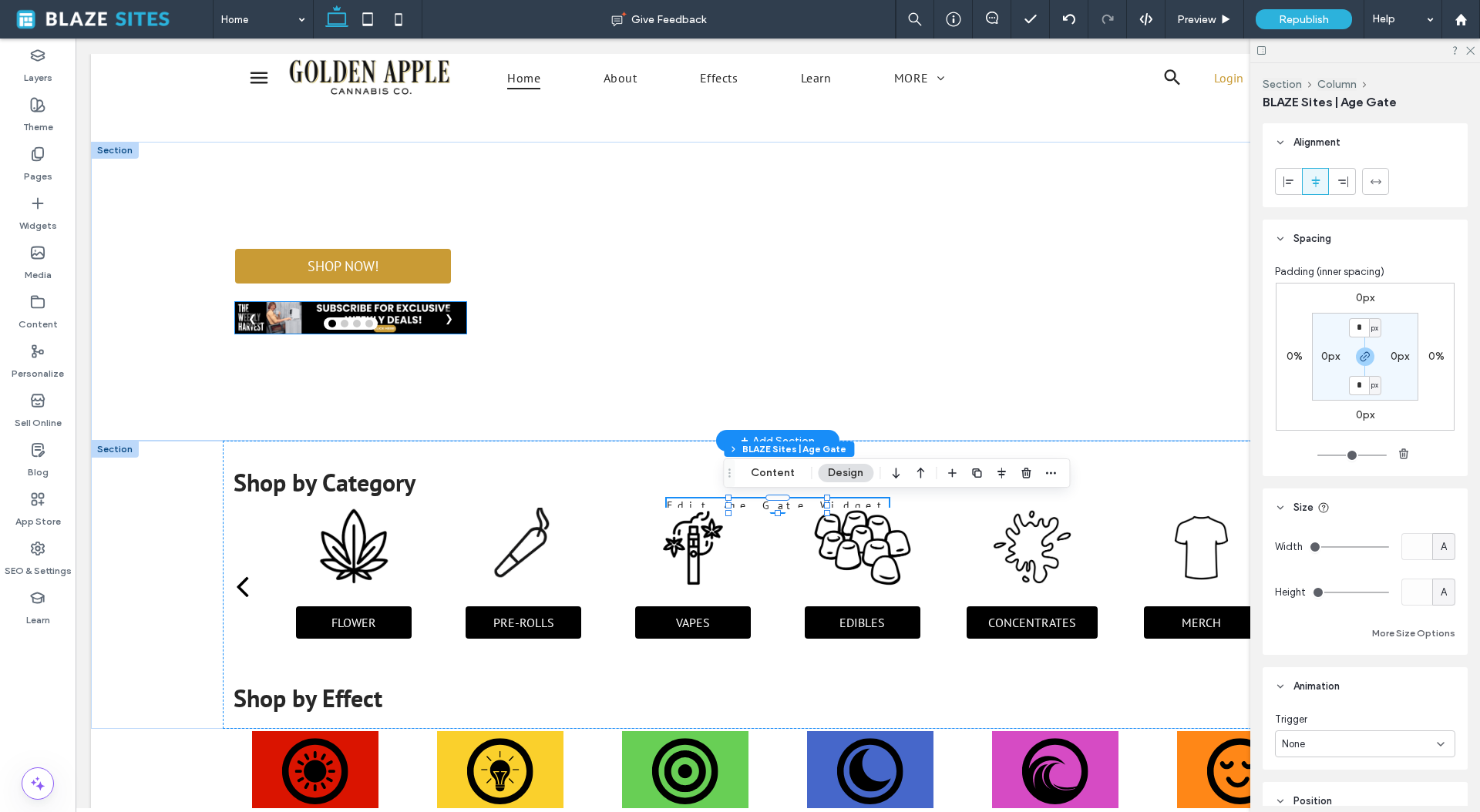
click at [409, 311] on img at bounding box center [351, 317] width 231 height 31
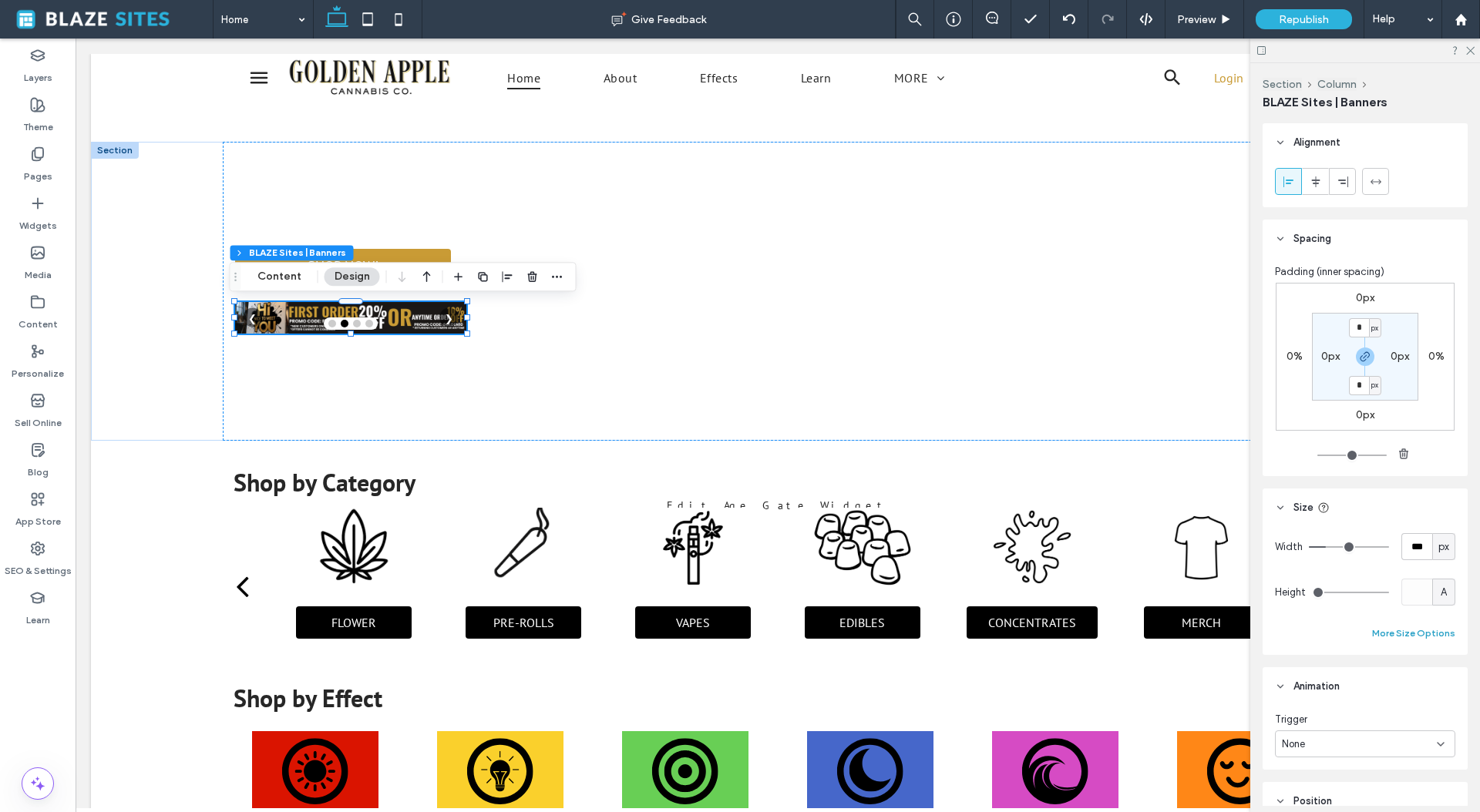
click at [1408, 631] on button "More Size Options" at bounding box center [1414, 633] width 83 height 19
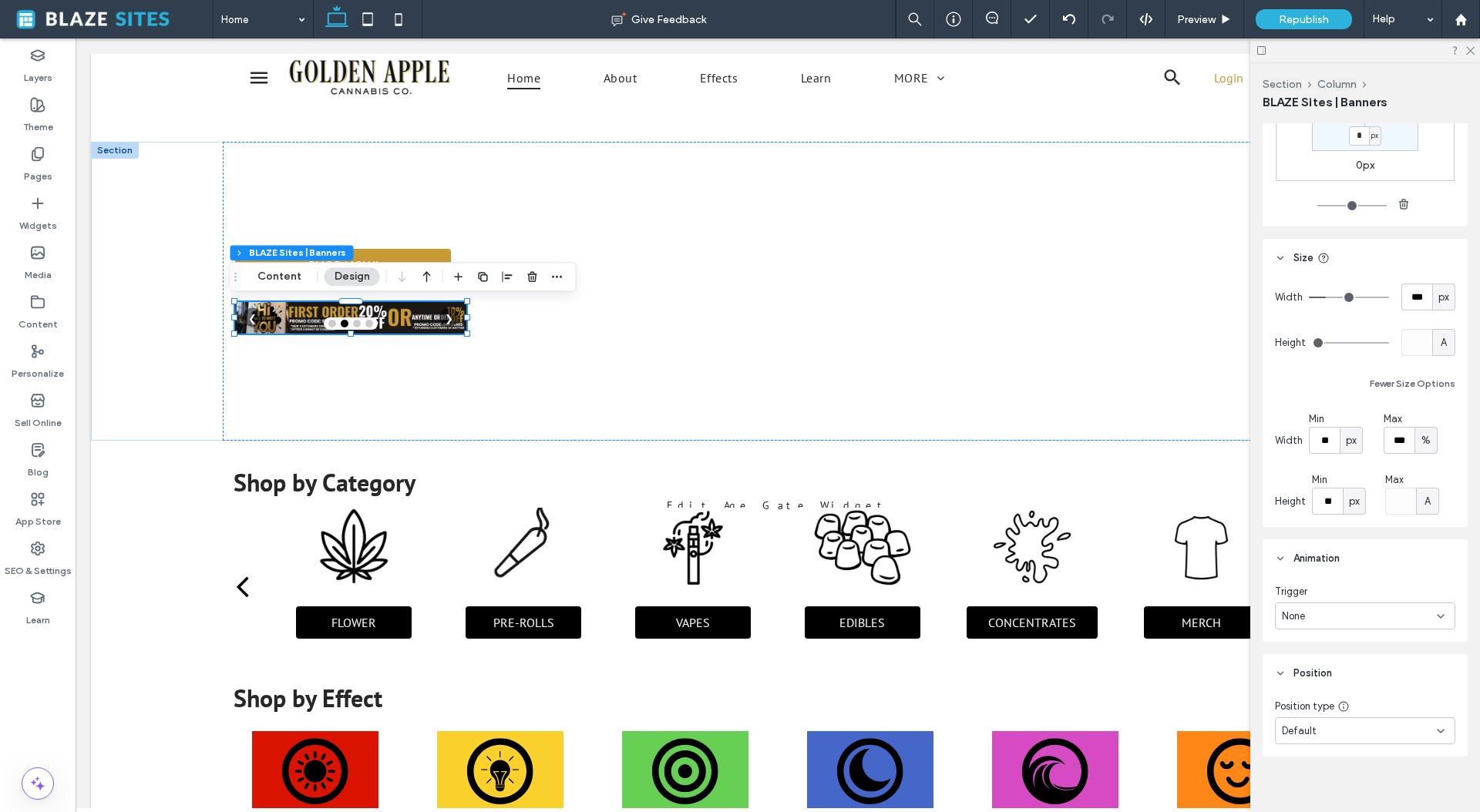
scroll to position [231, 0]
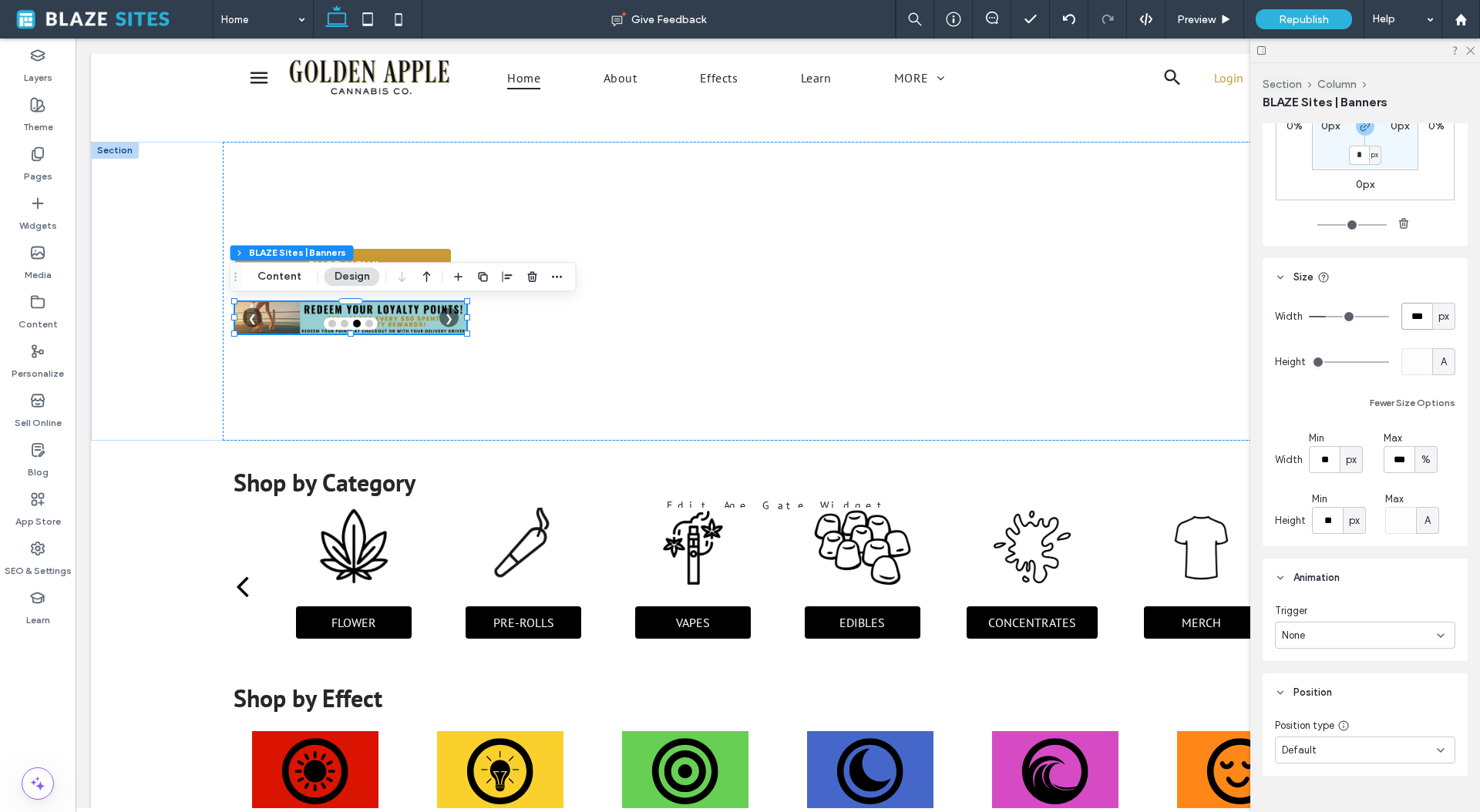
click at [1409, 317] on input "***" at bounding box center [1417, 316] width 31 height 27
type input "****"
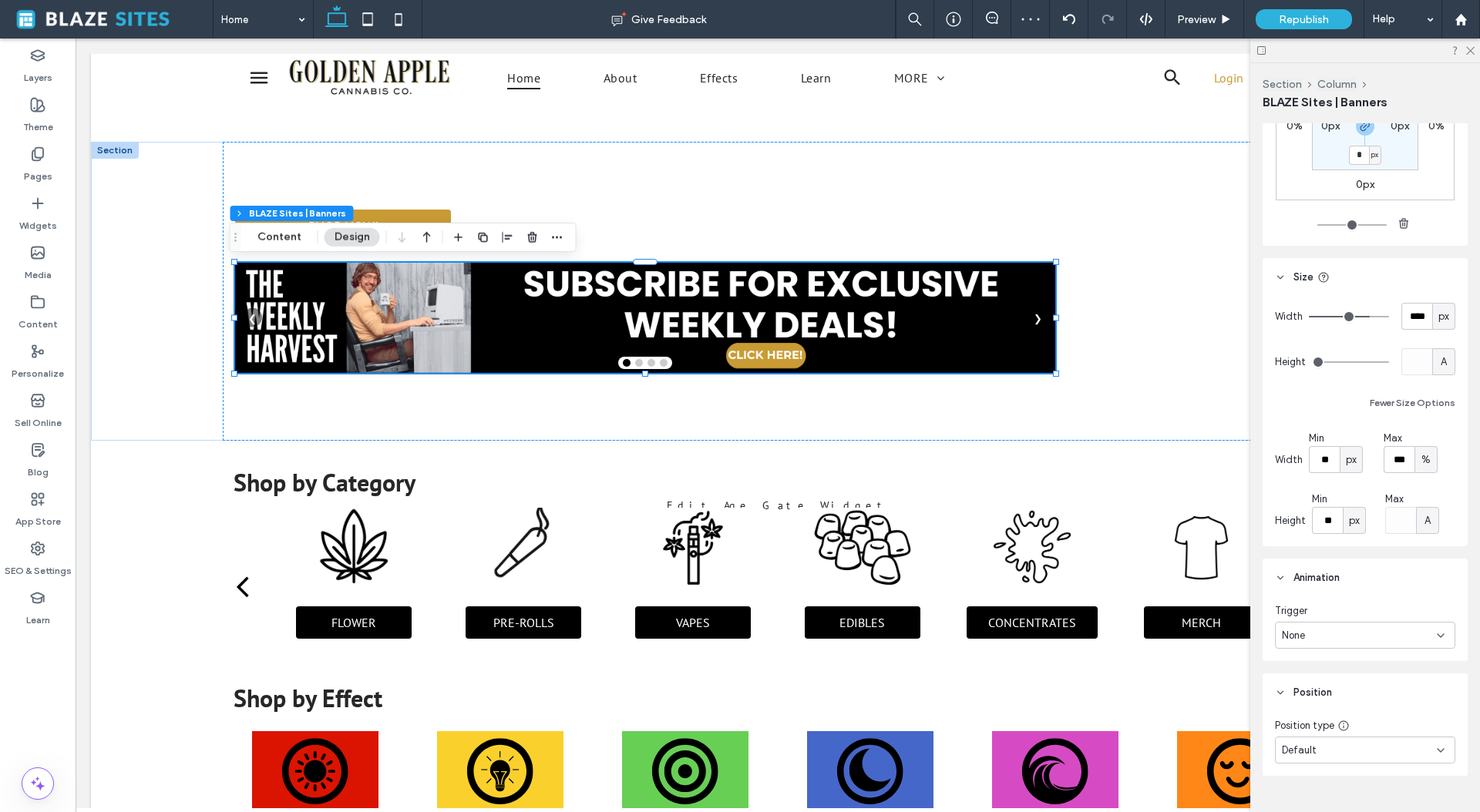
click at [1436, 364] on div "A" at bounding box center [1443, 362] width 15 height 15
click at [1437, 392] on span "px" at bounding box center [1435, 389] width 10 height 15
type input "***"
click at [1413, 365] on input "*****" at bounding box center [1417, 361] width 31 height 27
type input "**"
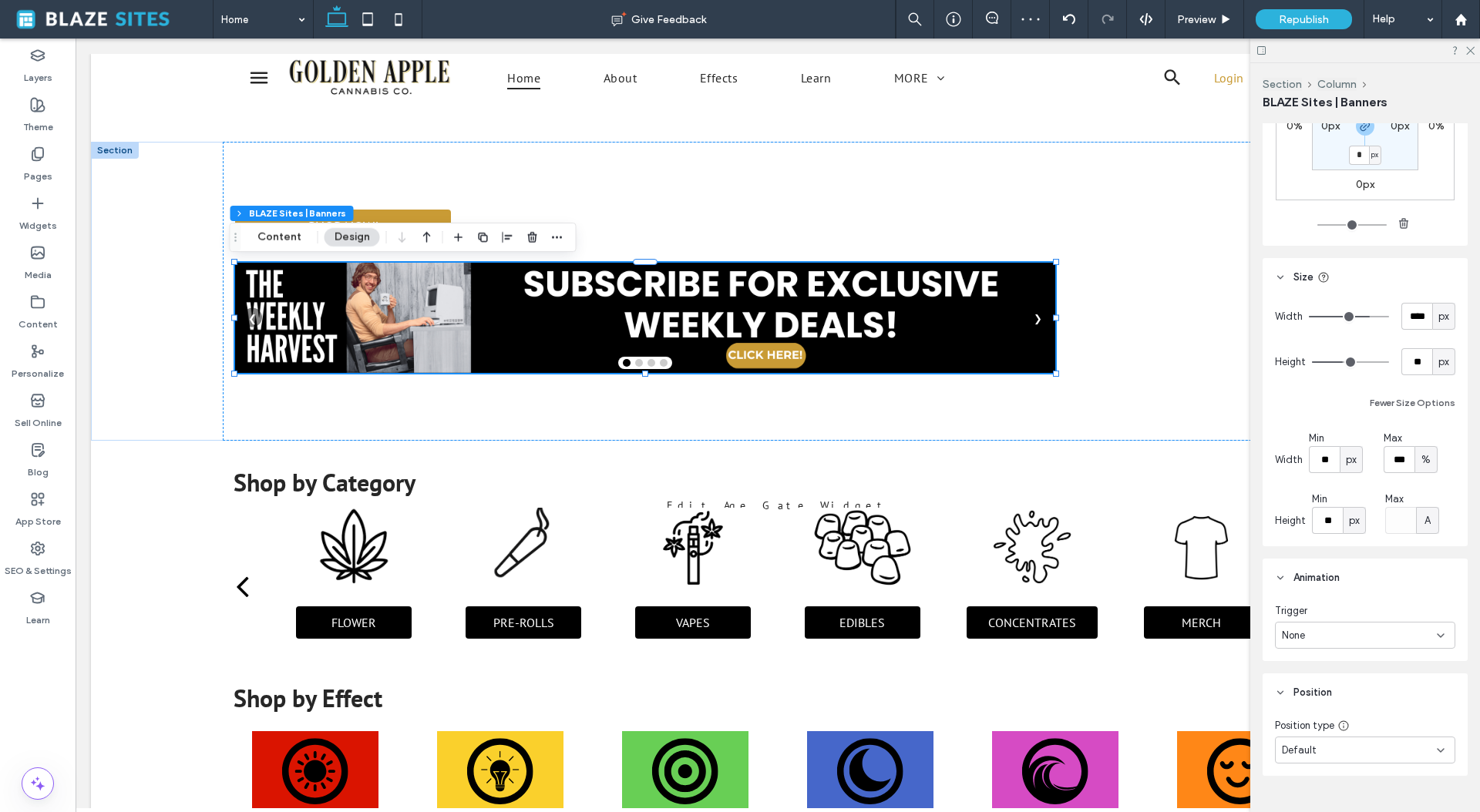
type input "**"
click at [1367, 379] on div "Width **** px Height ** px Fewer Size Options Width Min ** px Max *** % Height …" at bounding box center [1365, 418] width 181 height 231
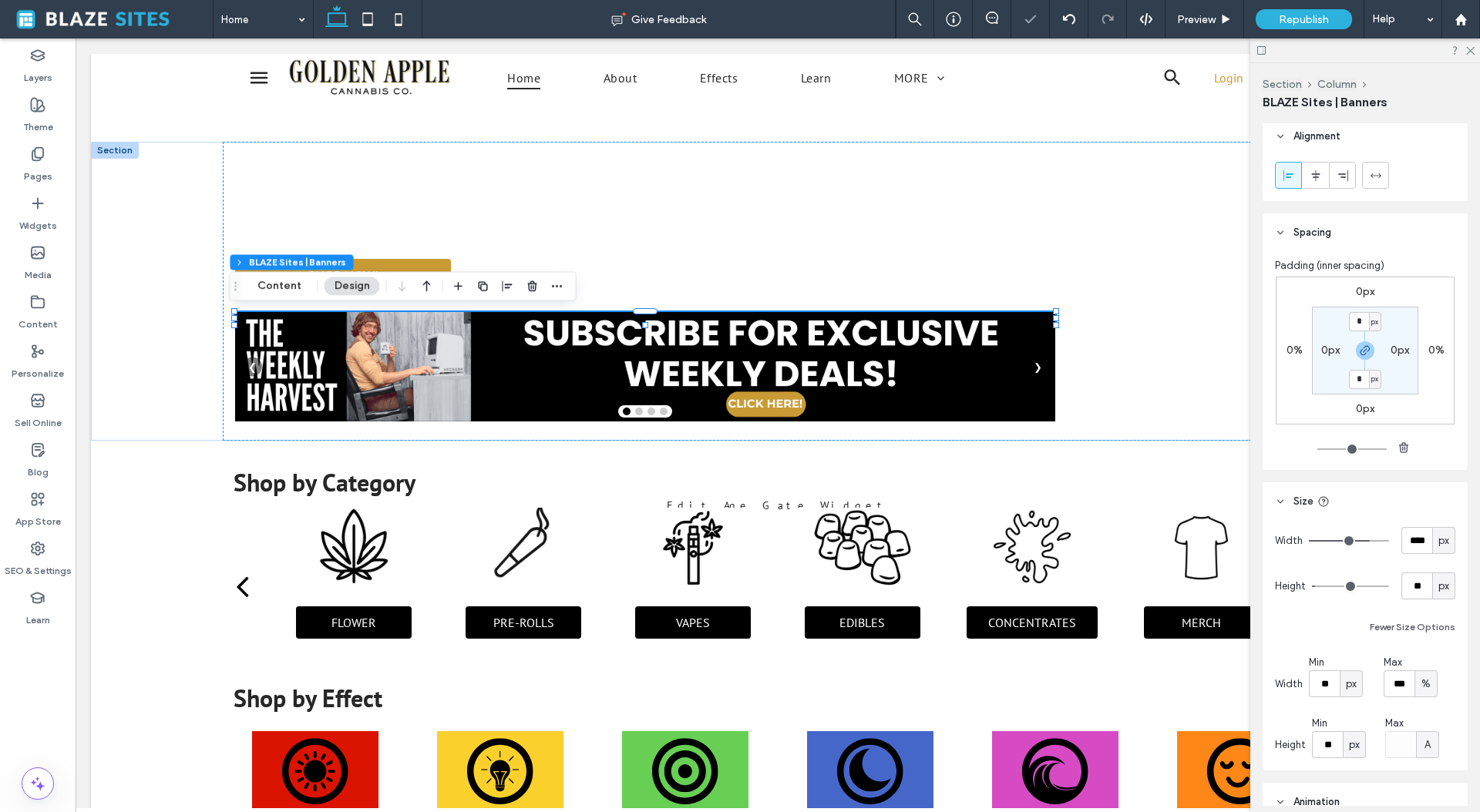
scroll to position [0, 0]
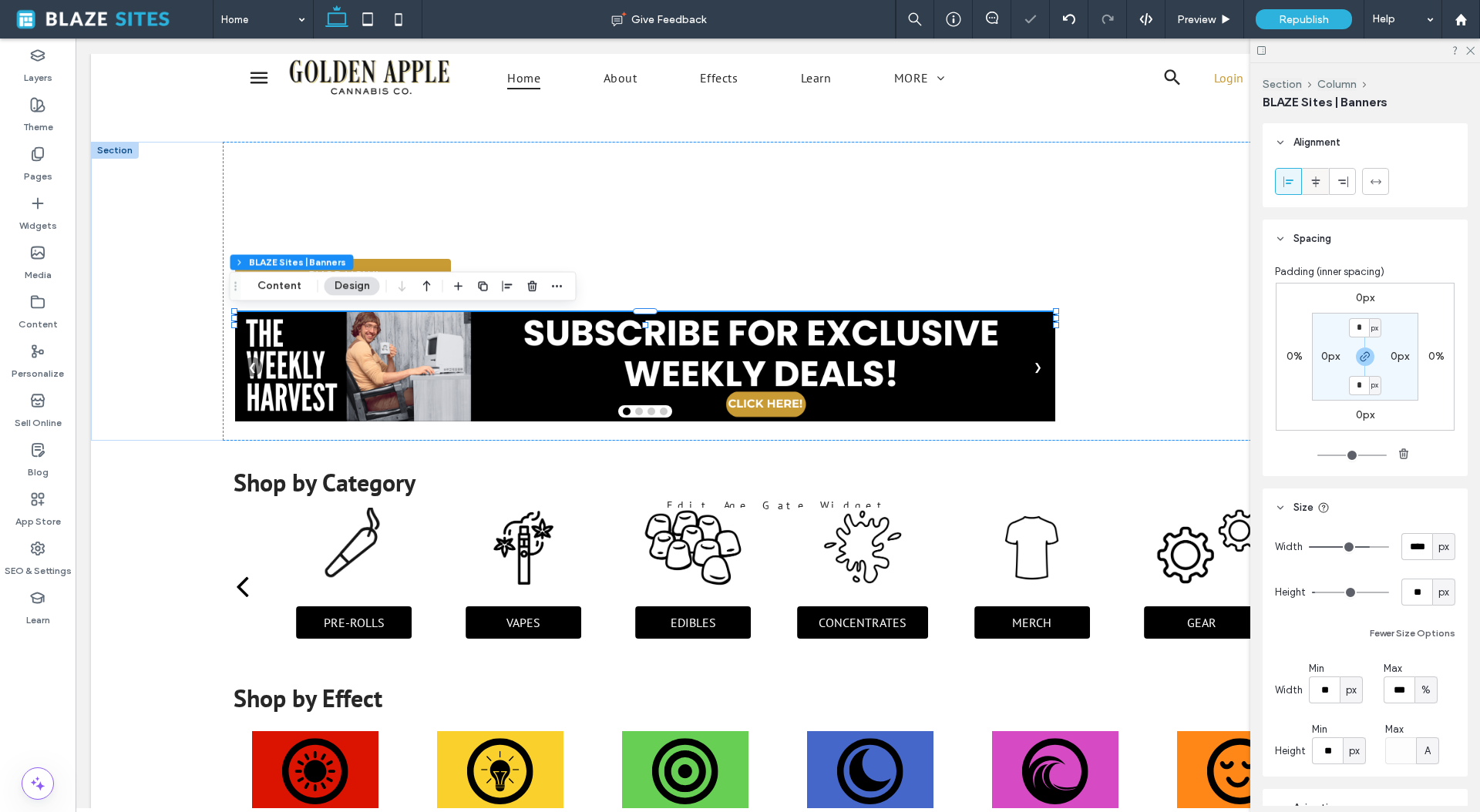
click at [1322, 178] on div at bounding box center [1315, 181] width 26 height 26
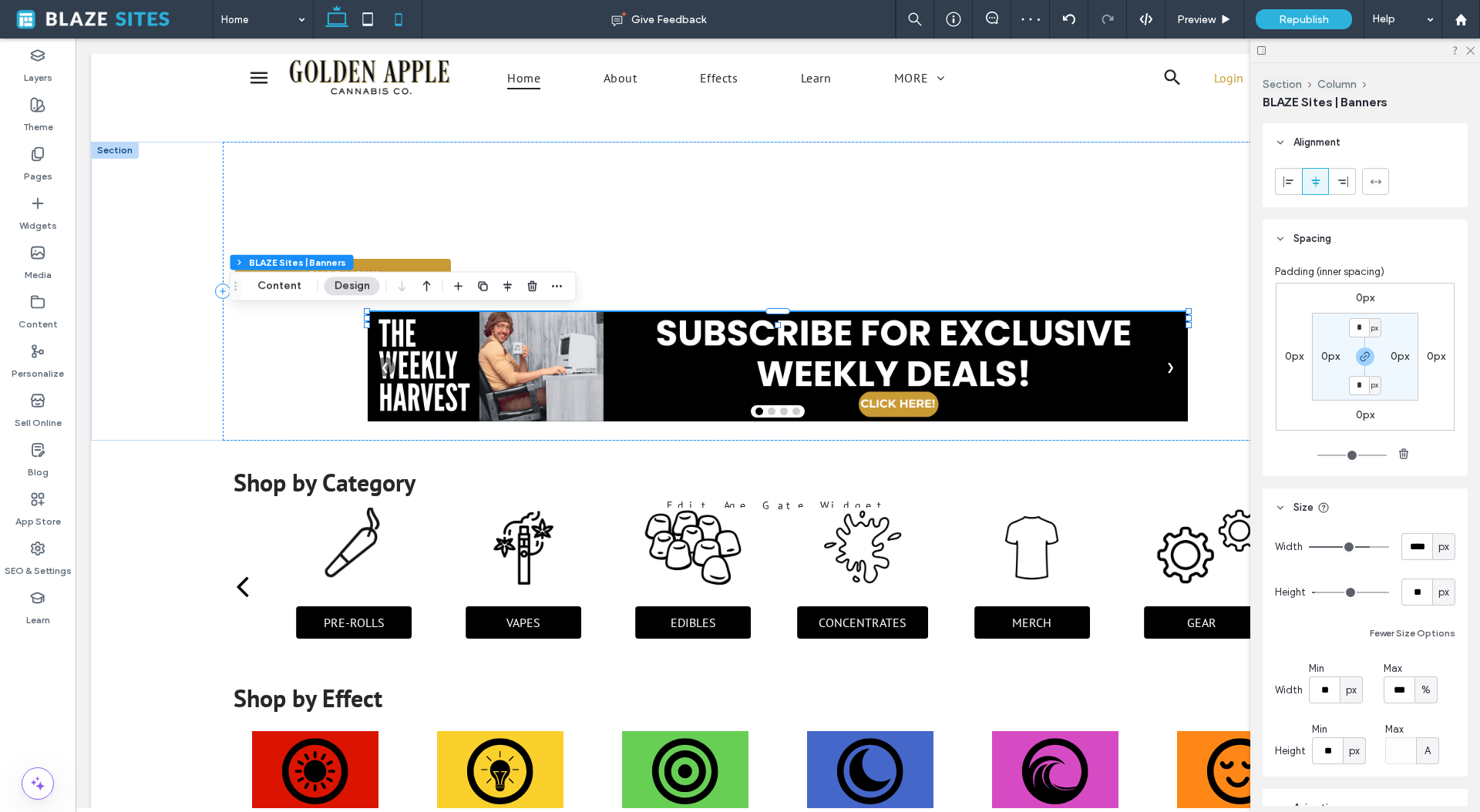
click at [397, 14] on icon at bounding box center [398, 19] width 31 height 31
type input "*"
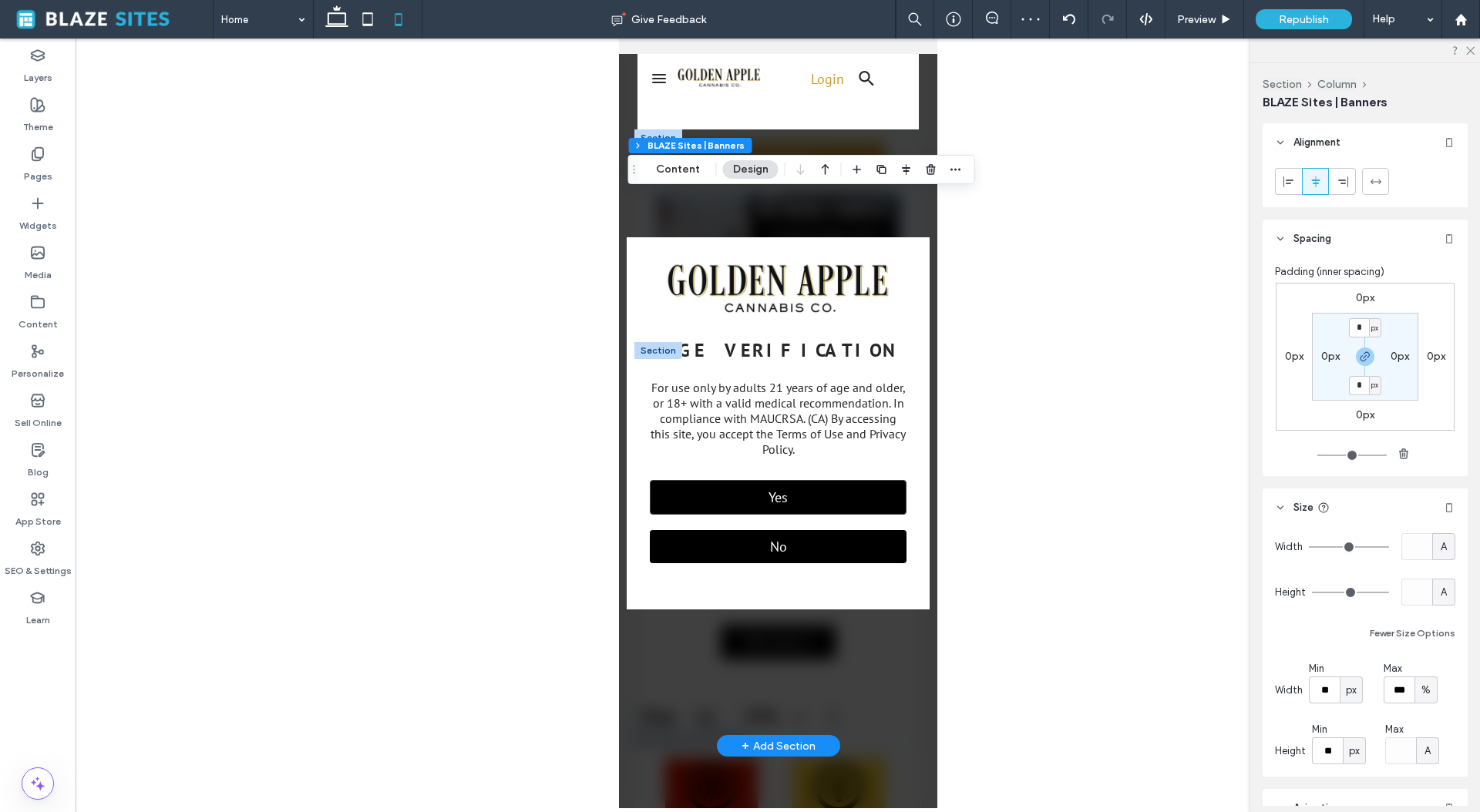
click at [811, 507] on div "Yes" at bounding box center [776, 497] width 256 height 35
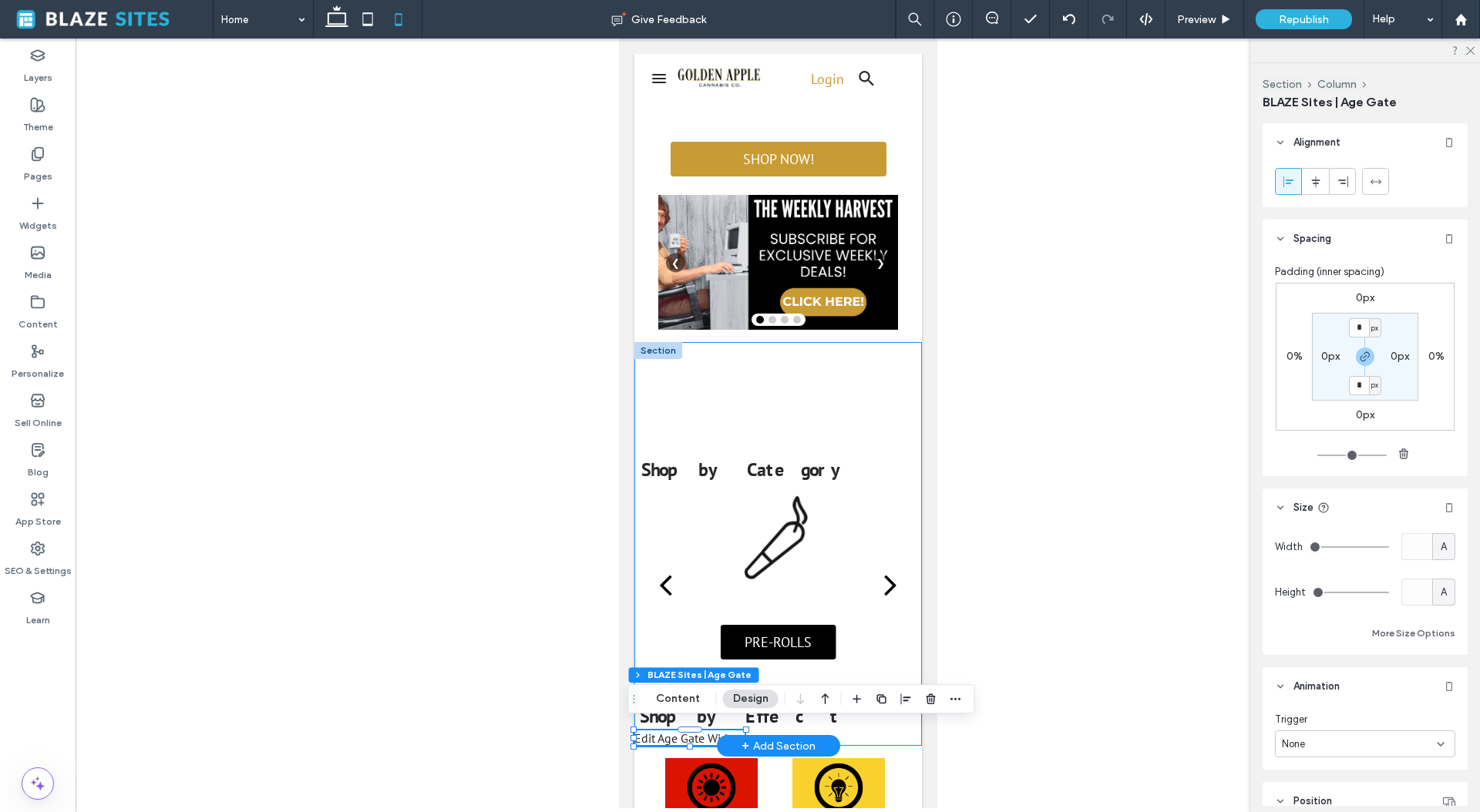
click at [830, 393] on div "Shop by Category Edit Age Gate Widget AGE VERIFICATION For use only by adults 2…" at bounding box center [777, 544] width 287 height 404
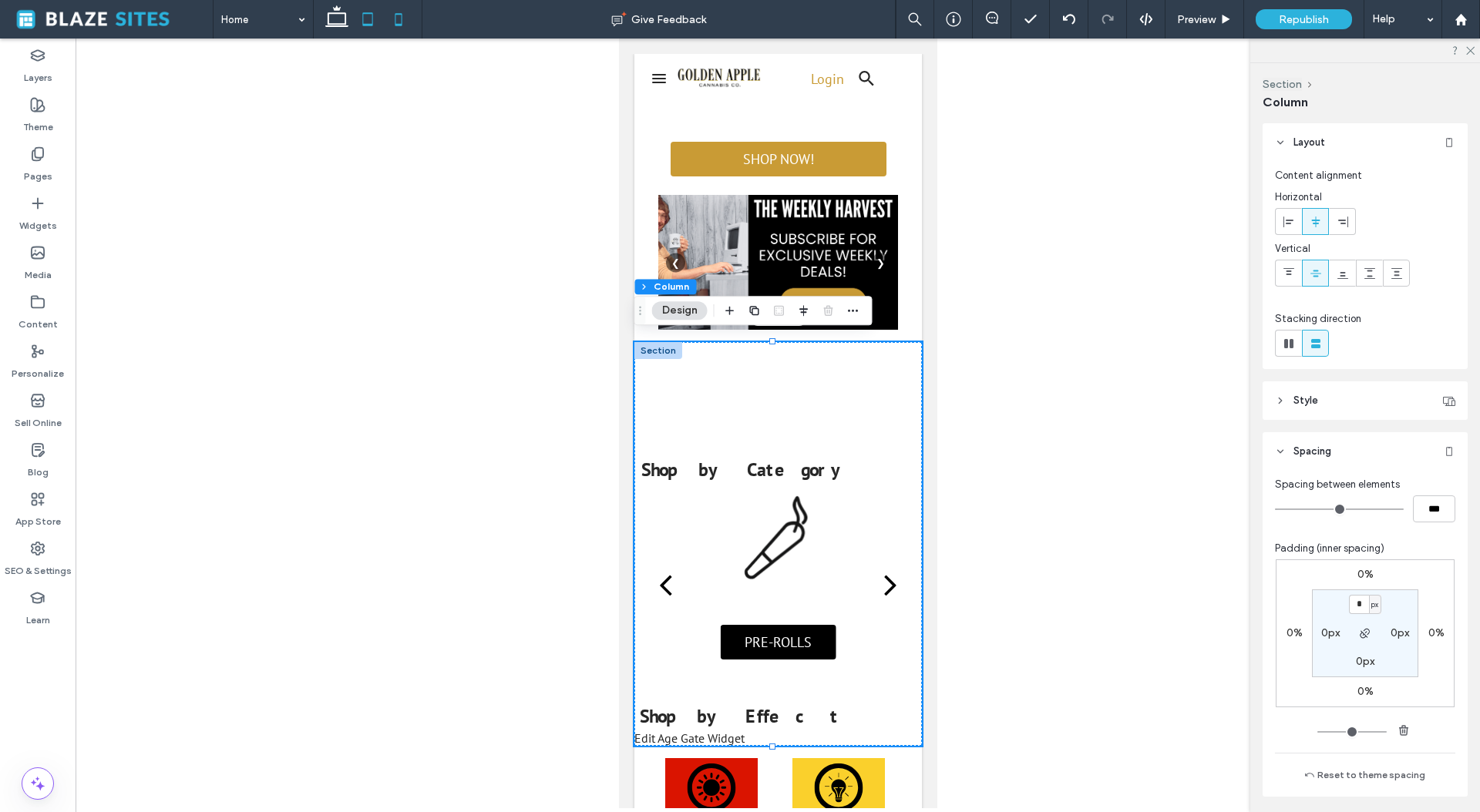
click at [365, 25] on use at bounding box center [368, 19] width 10 height 13
type input "****"
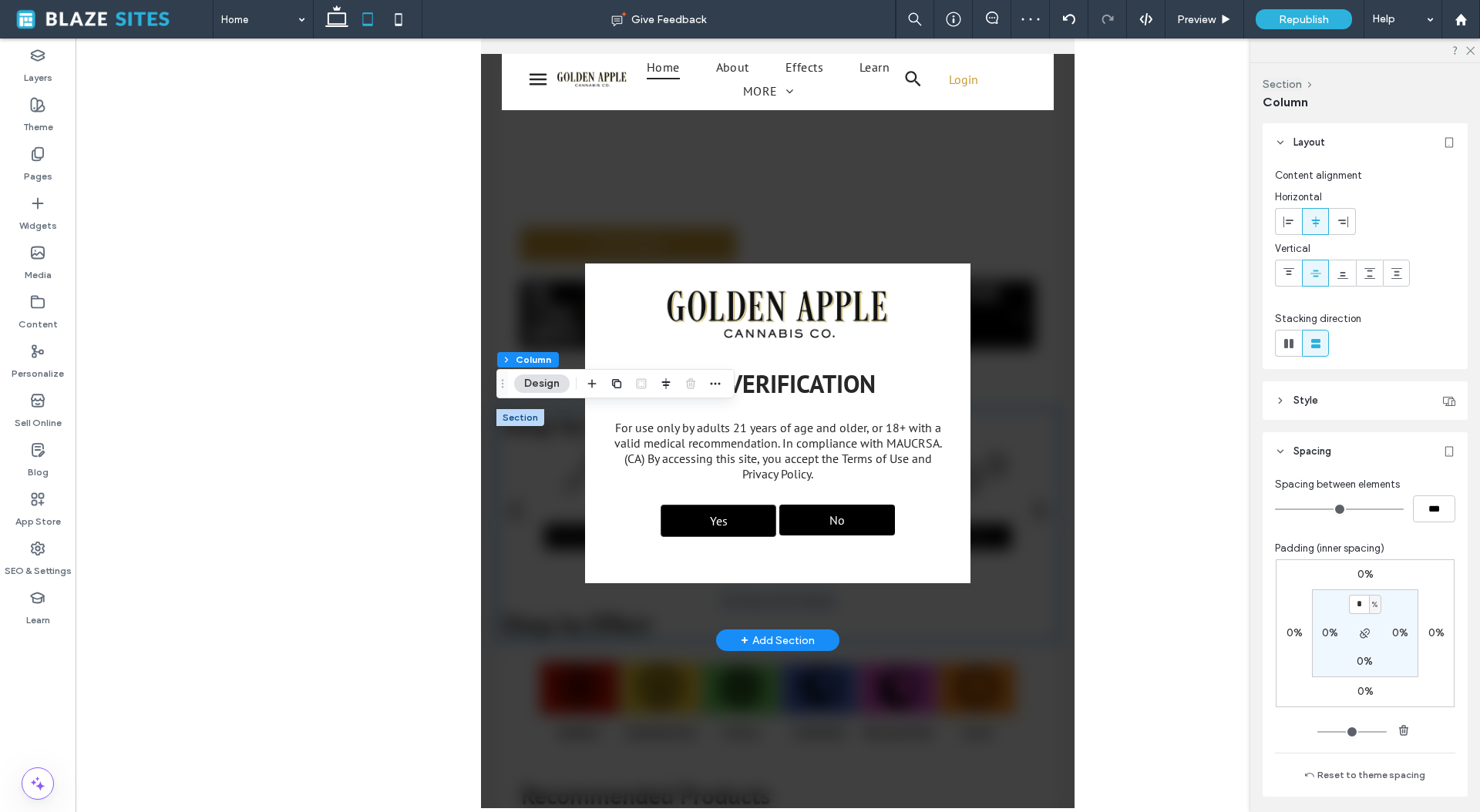
click at [733, 510] on div "Yes" at bounding box center [718, 521] width 115 height 32
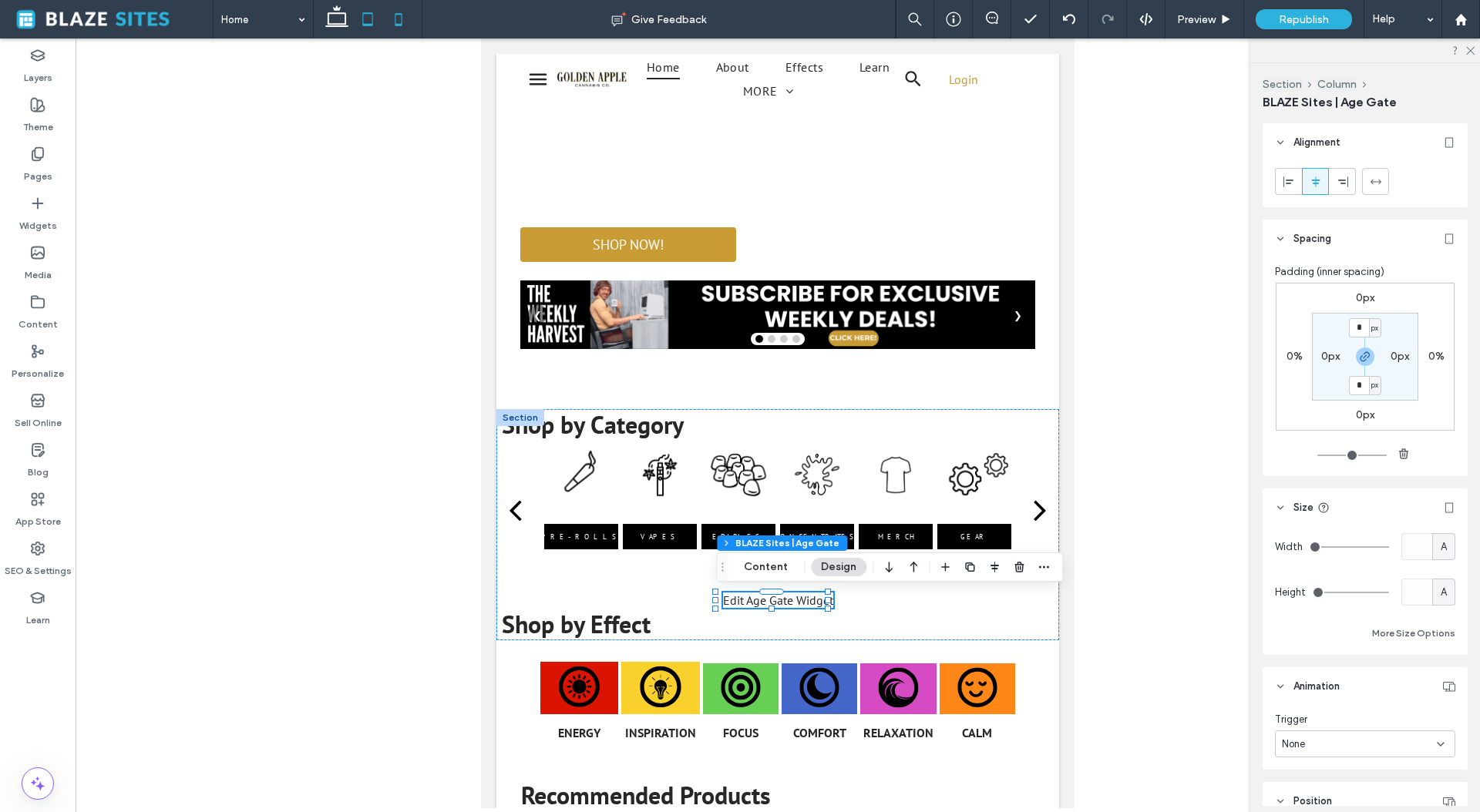
click at [403, 10] on icon at bounding box center [398, 19] width 31 height 31
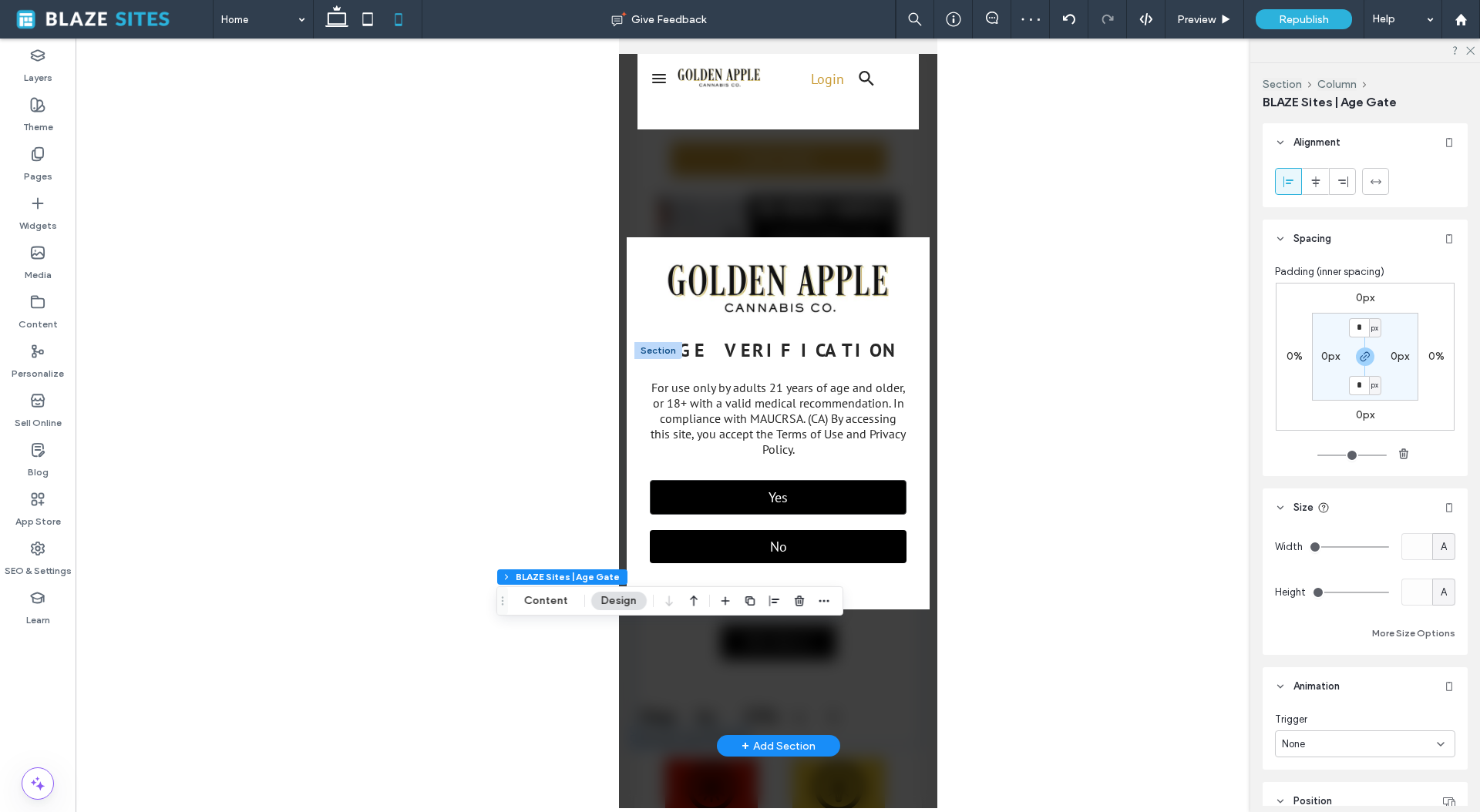
click at [810, 492] on div "Yes" at bounding box center [776, 497] width 256 height 35
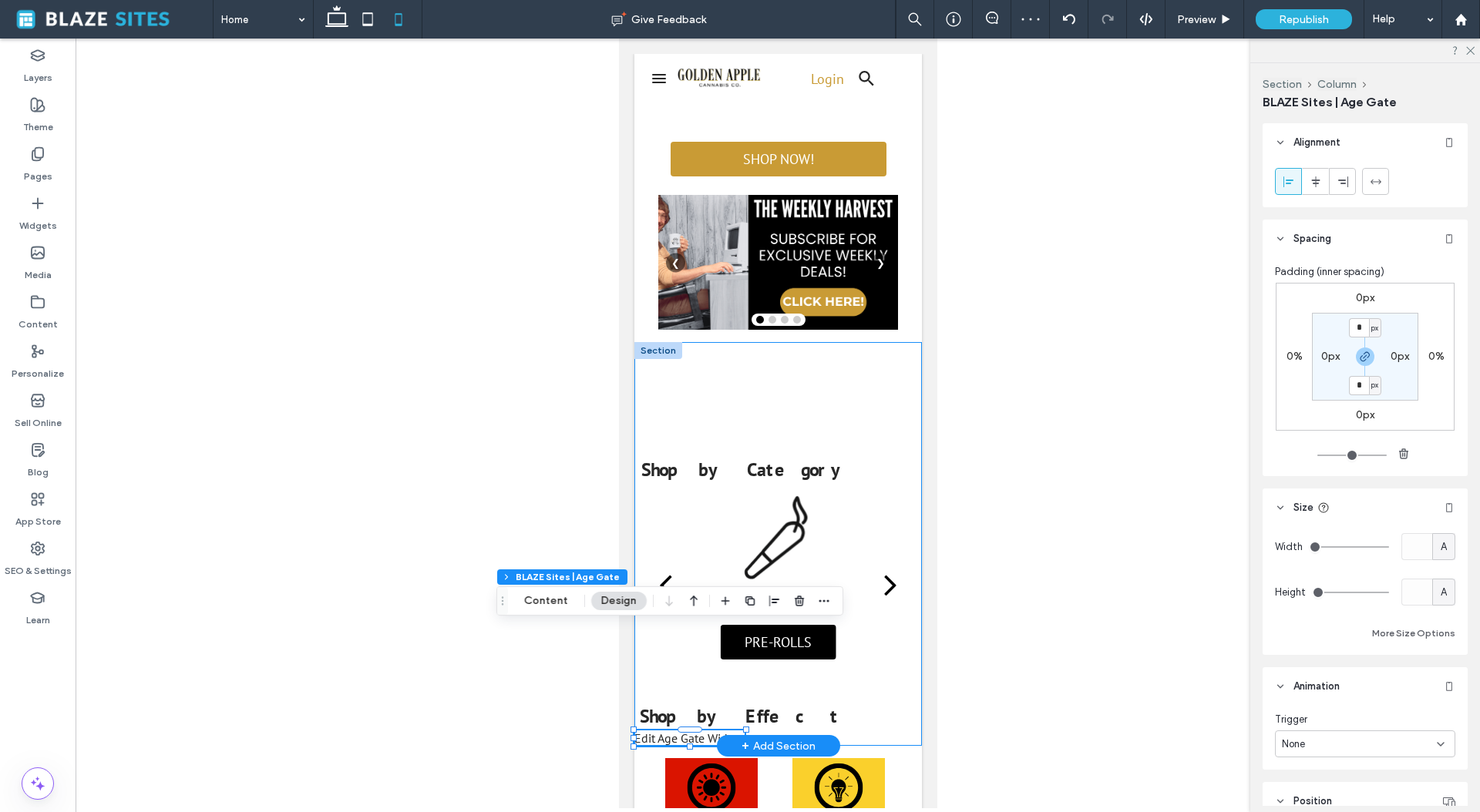
click at [818, 404] on div "Shop by Category Edit Age Gate Widget AGE VERIFICATION For use only by adults 2…" at bounding box center [777, 544] width 287 height 404
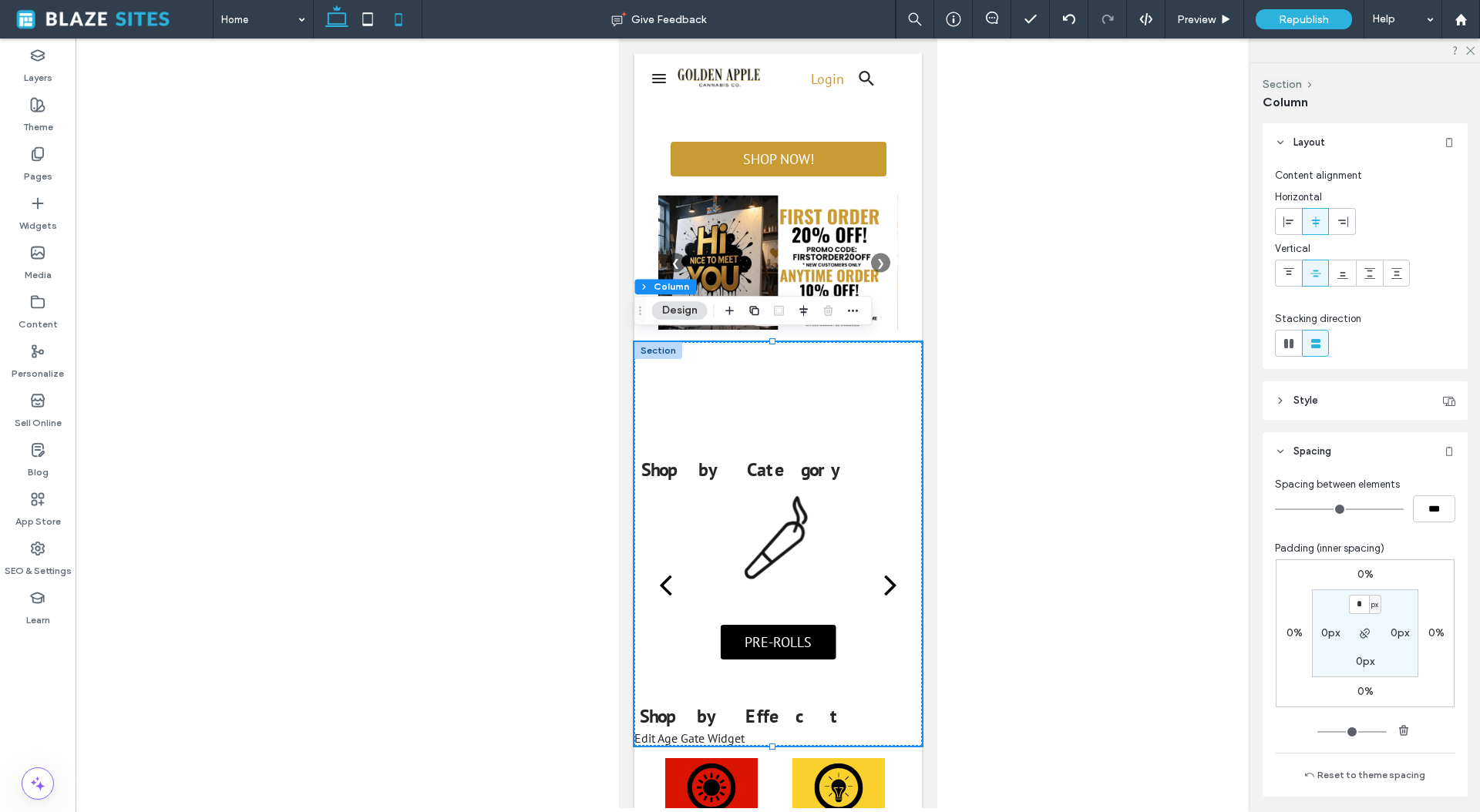
click at [328, 23] on use at bounding box center [337, 16] width 23 height 22
type input "****"
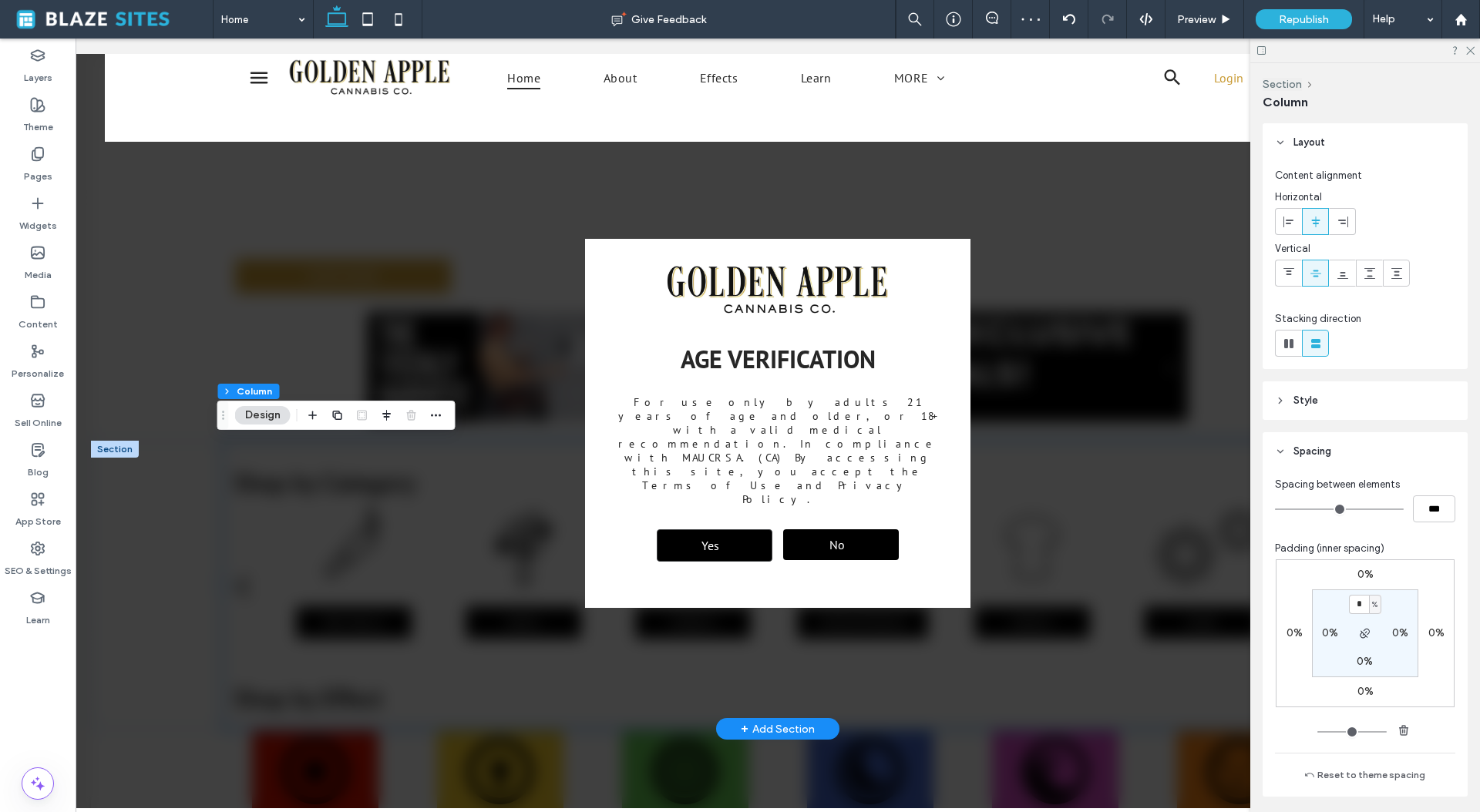
click at [743, 529] on div "Yes" at bounding box center [714, 545] width 115 height 32
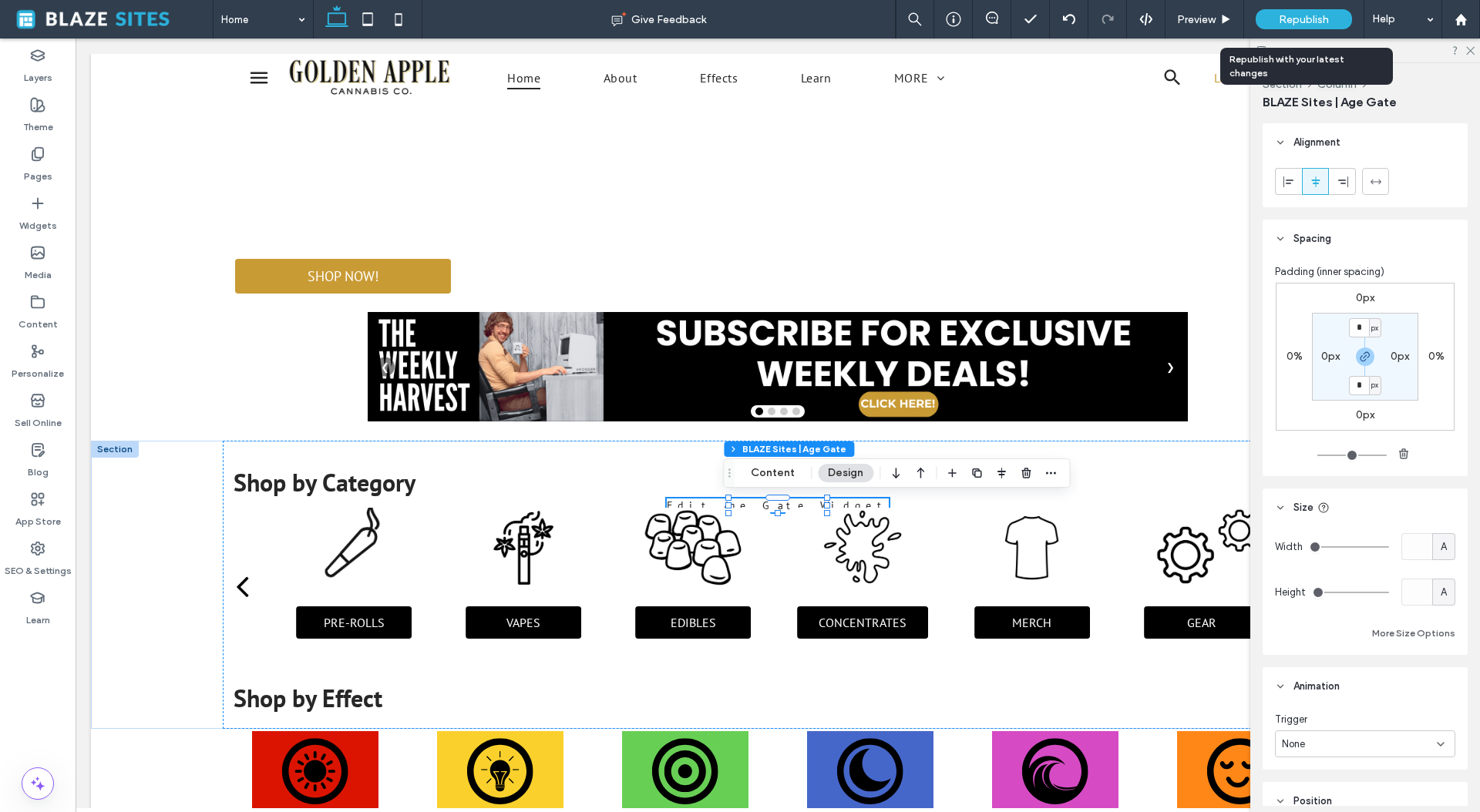
click at [1283, 19] on span "Republish" at bounding box center [1303, 20] width 50 height 13
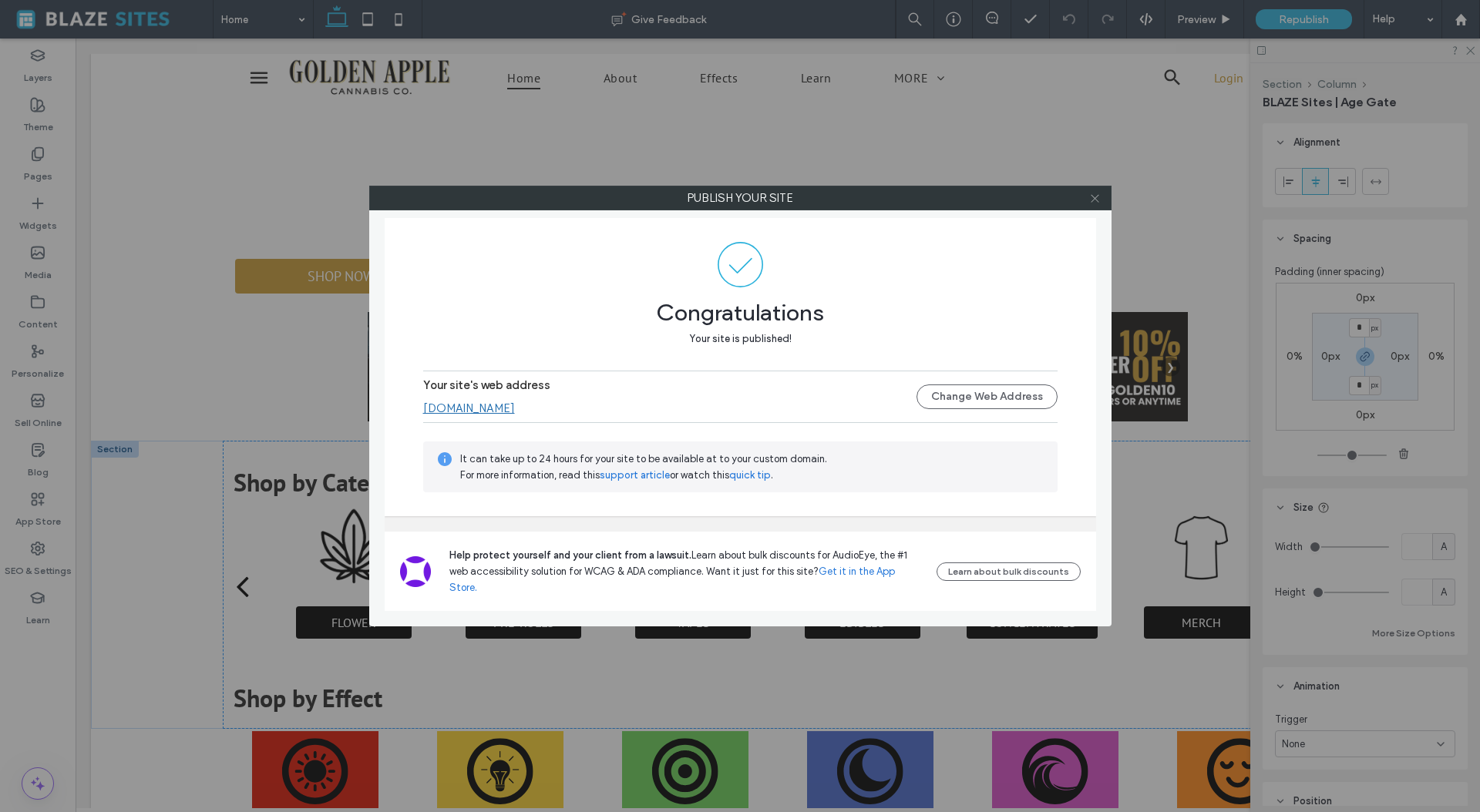
click at [1088, 202] on icon at bounding box center [1094, 199] width 11 height 11
